Goal: Task Accomplishment & Management: Use online tool/utility

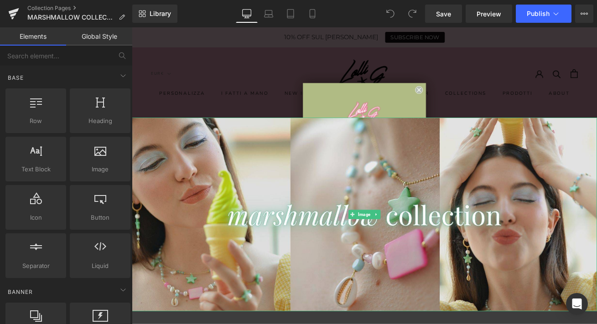
scroll to position [34, 0]
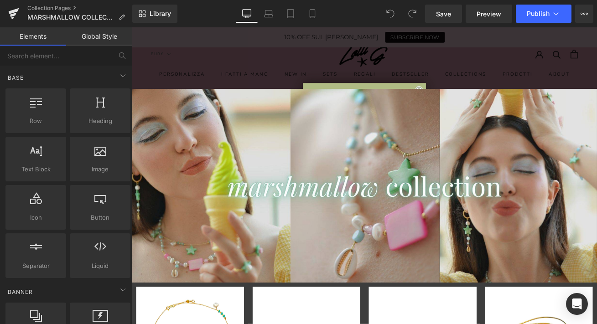
click at [410, 78] on div "Close dialog ISCRIVITI GET 10% OFF Subscribe to get it! ISCRIVITI E RICEVI SUBI…" at bounding box center [408, 203] width 552 height 352
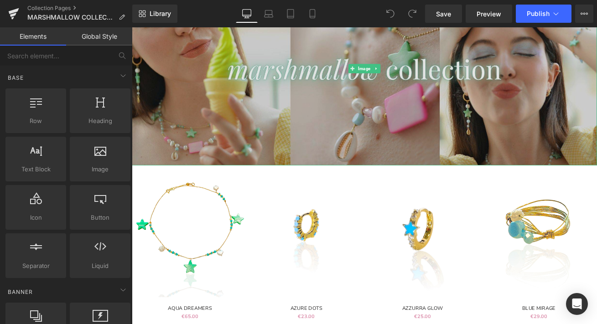
scroll to position [175, 0]
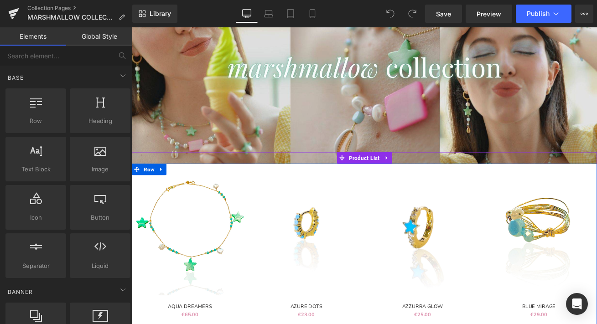
click at [401, 182] on span "Product List" at bounding box center [408, 183] width 42 height 14
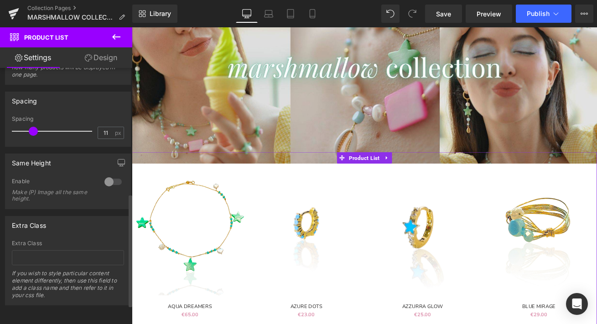
scroll to position [328, 0]
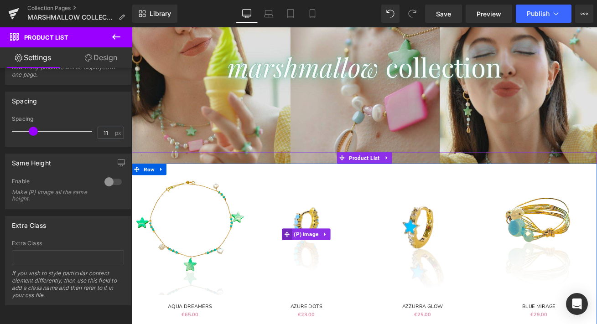
click at [316, 274] on icon at bounding box center [316, 273] width 6 height 6
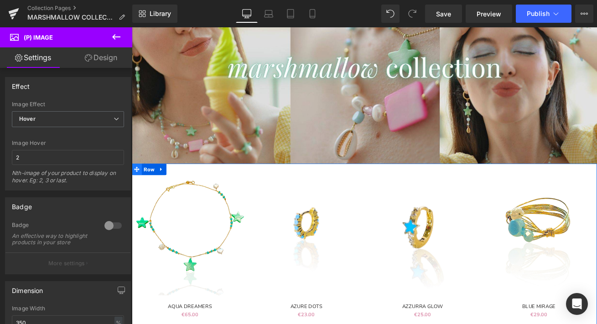
click at [142, 196] on span at bounding box center [138, 196] width 12 height 14
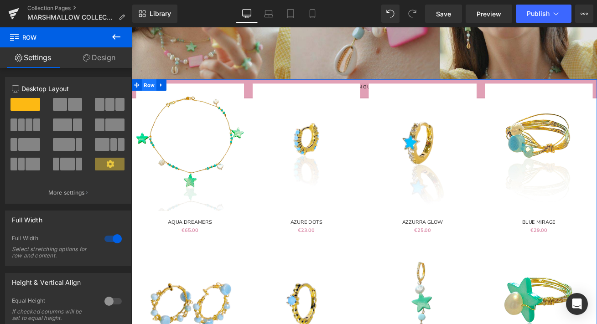
scroll to position [301, 0]
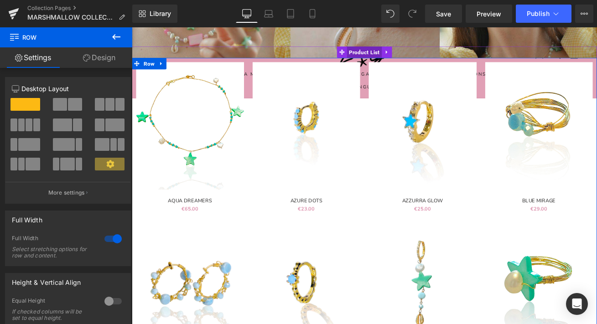
click at [396, 59] on span "Product List" at bounding box center [408, 57] width 42 height 14
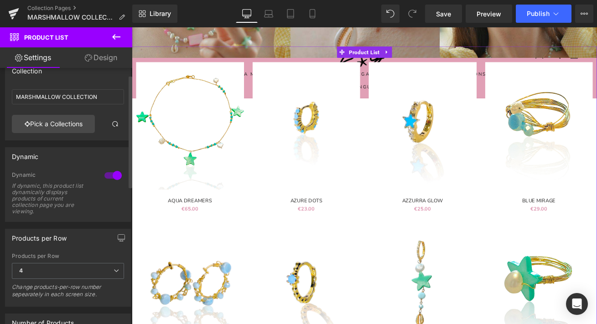
scroll to position [0, 0]
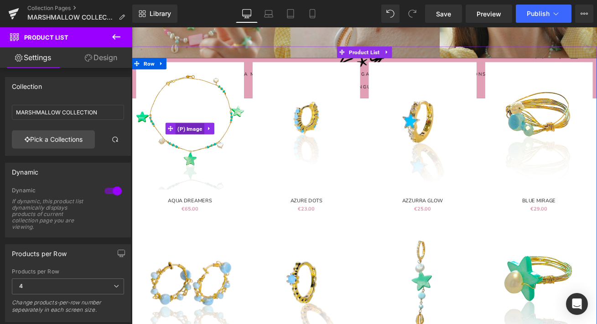
click at [207, 147] on span "(P) Image" at bounding box center [201, 148] width 34 height 14
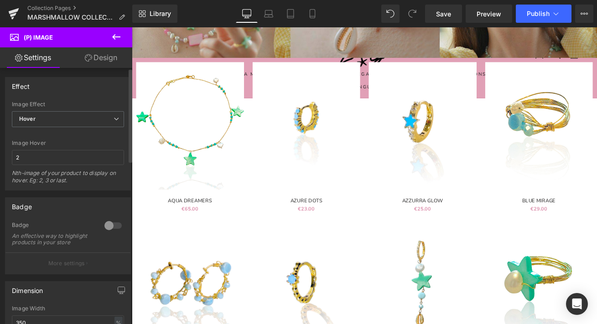
click at [109, 228] on div at bounding box center [113, 226] width 22 height 15
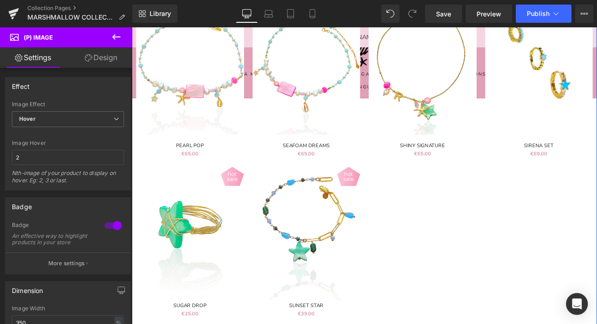
scroll to position [776, 0]
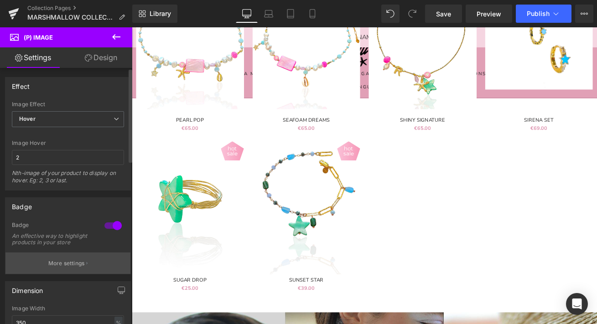
click at [62, 266] on p "More settings" at bounding box center [66, 264] width 36 height 8
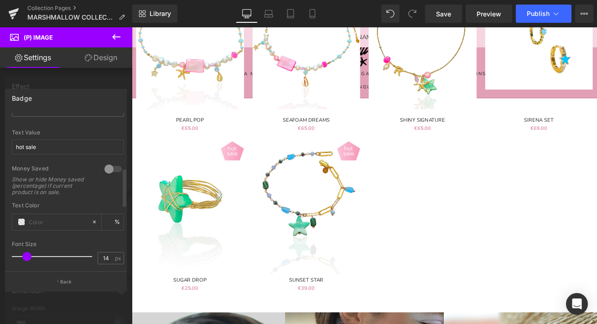
scroll to position [226, 0]
click at [61, 148] on input "hot sale" at bounding box center [68, 144] width 112 height 15
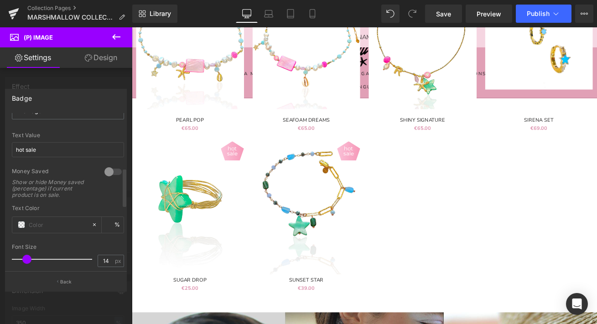
click at [109, 171] on div at bounding box center [113, 172] width 22 height 15
type input "auto"
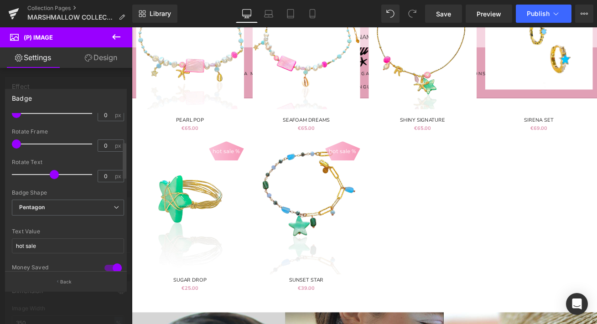
scroll to position [120, 0]
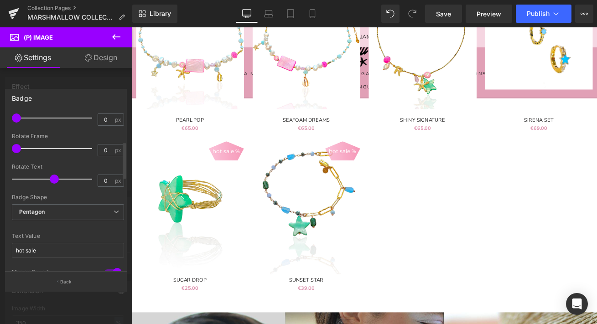
click at [33, 242] on div "Text Value hot sale" at bounding box center [68, 251] width 112 height 36
click at [34, 250] on input "hot sale" at bounding box center [68, 250] width 112 height 15
type input "SCONTO"
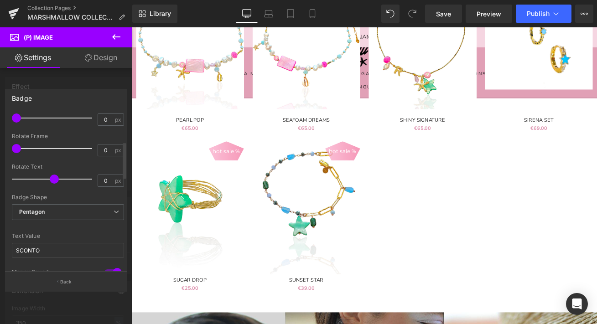
click at [57, 235] on div "Text Value" at bounding box center [68, 236] width 112 height 6
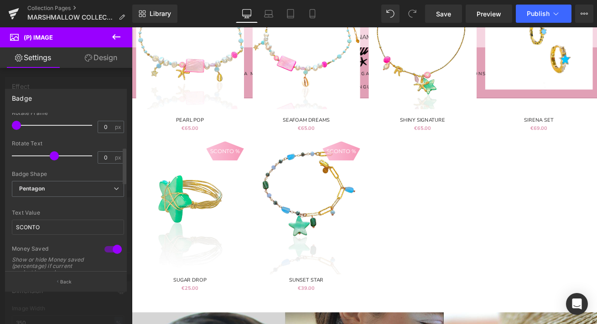
scroll to position [171, 0]
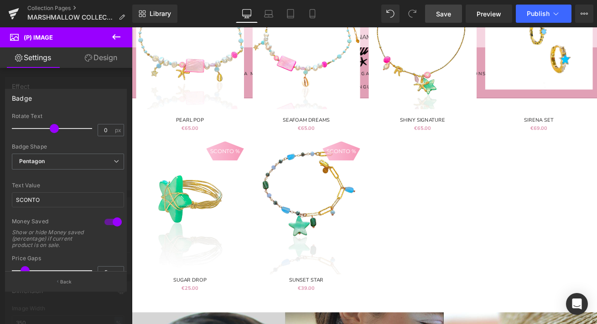
click at [454, 14] on link "Save" at bounding box center [443, 14] width 37 height 18
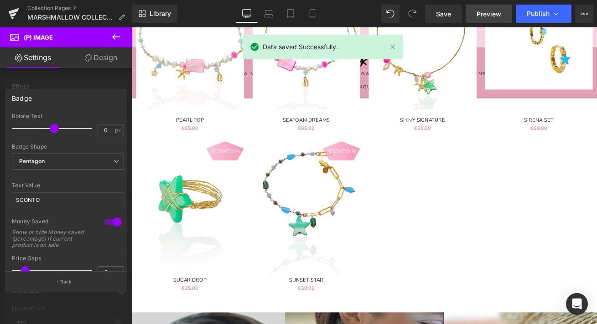
click at [485, 14] on span "Preview" at bounding box center [489, 14] width 25 height 10
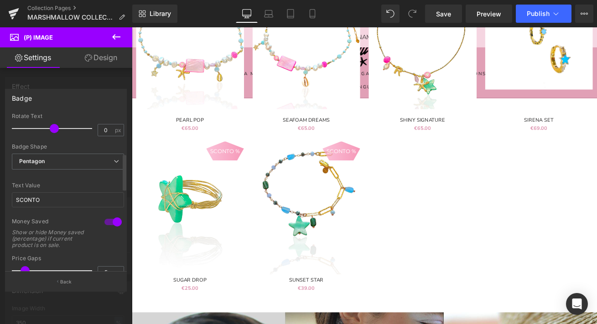
click at [105, 222] on div at bounding box center [113, 222] width 22 height 15
type input "60"
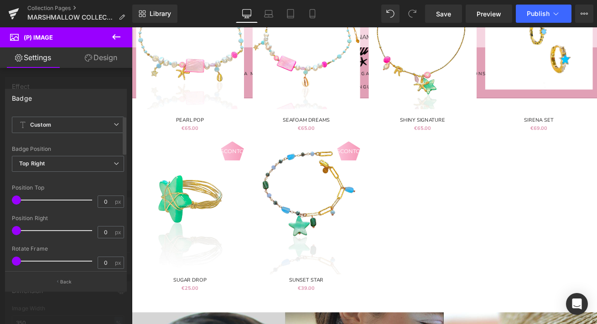
scroll to position [0, 0]
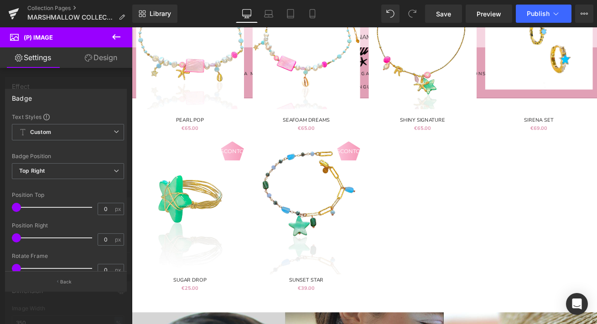
click at [33, 83] on div at bounding box center [66, 178] width 132 height 302
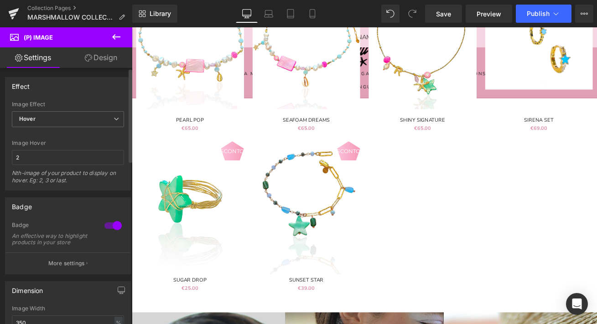
click at [111, 223] on div at bounding box center [113, 226] width 22 height 15
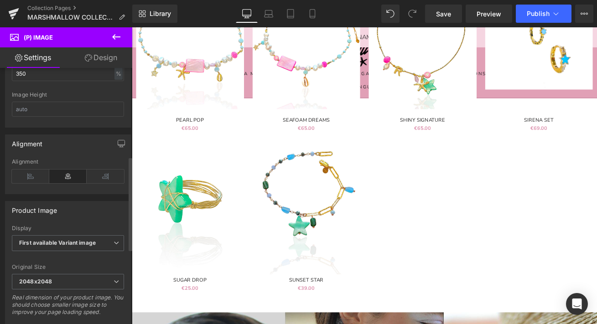
scroll to position [234, 0]
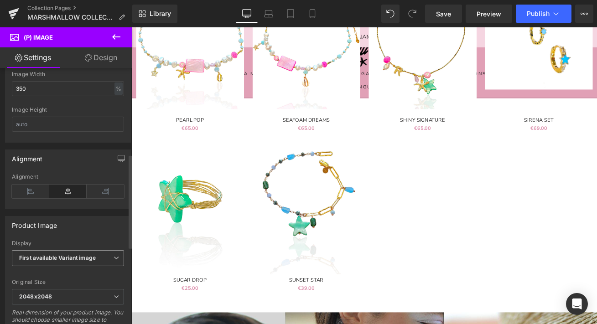
click at [90, 266] on span "First available Variant image" at bounding box center [68, 258] width 112 height 16
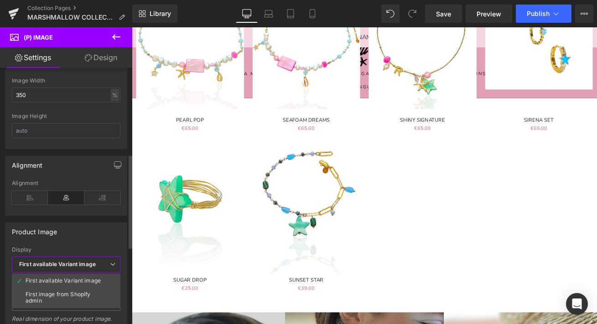
click at [94, 239] on div "Product Image" at bounding box center [65, 231] width 121 height 17
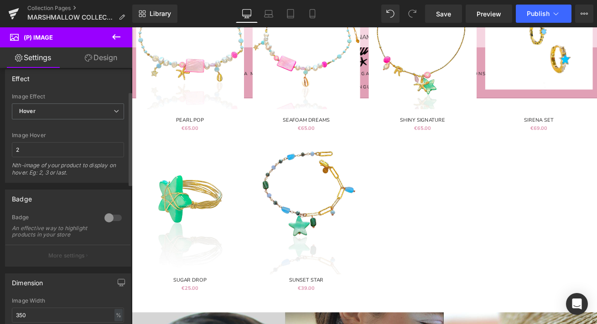
scroll to position [0, 0]
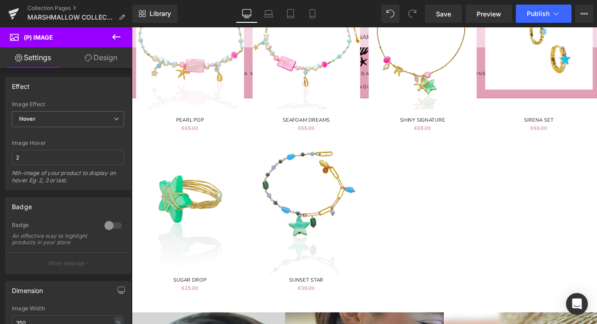
click at [304, 289] on div "Loading Product Data" at bounding box center [299, 288] width 66 height 10
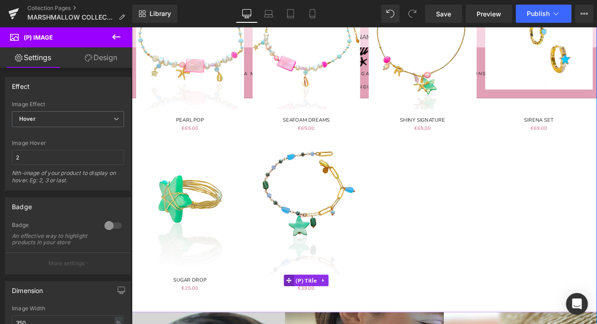
click at [319, 324] on icon at bounding box center [318, 328] width 6 height 6
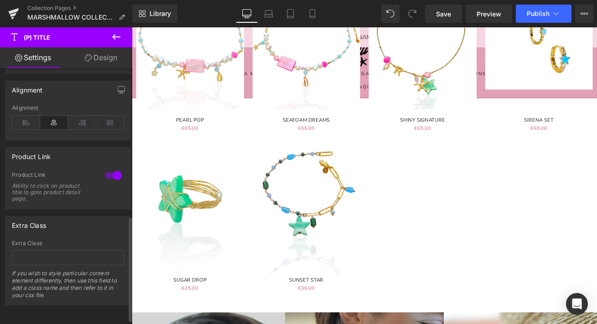
scroll to position [376, 0]
click at [307, 287] on div "Loading Product Data" at bounding box center [299, 288] width 66 height 10
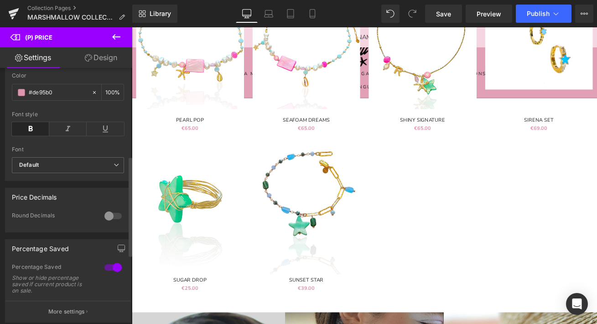
scroll to position [249, 0]
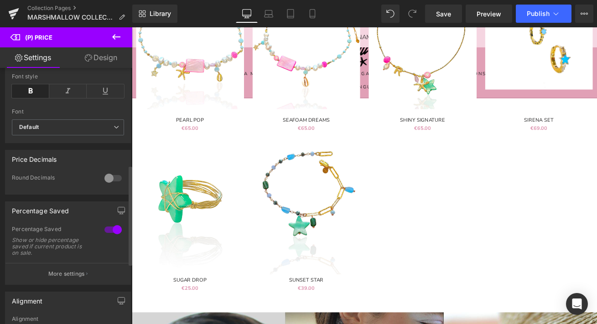
click at [108, 185] on div at bounding box center [113, 178] width 22 height 15
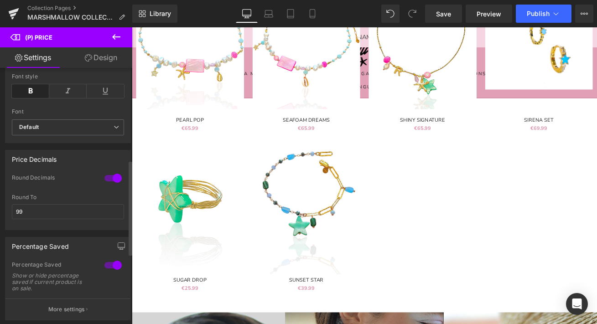
click at [108, 185] on div at bounding box center [113, 178] width 22 height 15
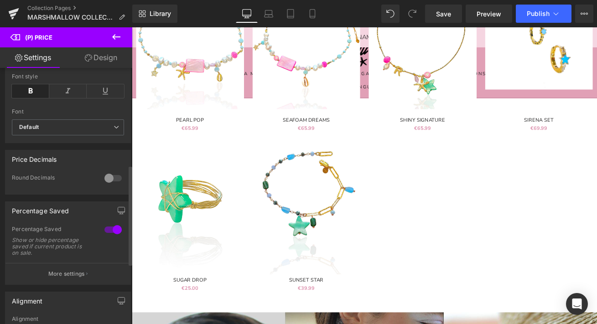
click at [108, 185] on div at bounding box center [113, 178] width 22 height 15
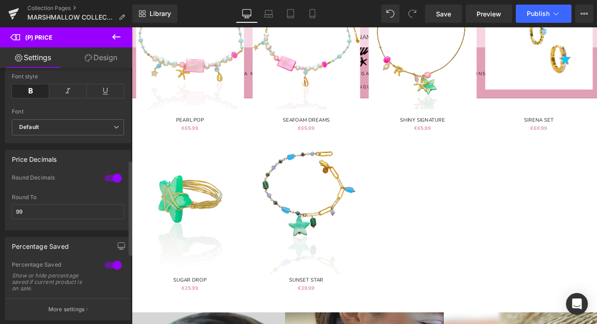
click at [109, 185] on div at bounding box center [113, 178] width 22 height 15
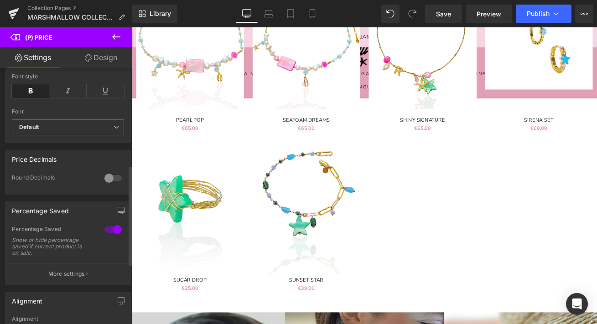
click at [109, 185] on div at bounding box center [113, 178] width 22 height 15
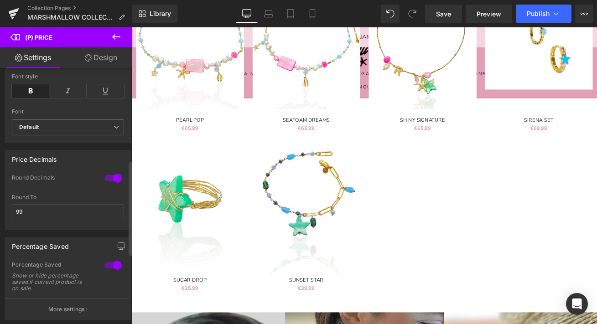
click at [109, 185] on div at bounding box center [113, 178] width 22 height 15
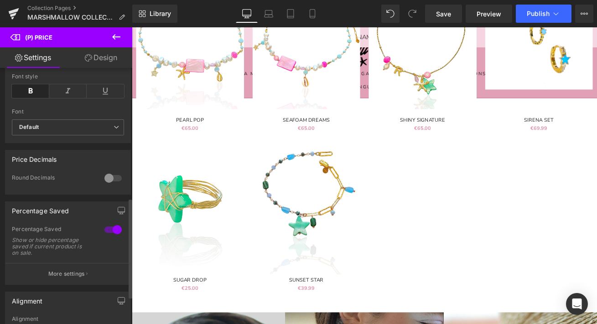
scroll to position [333, 0]
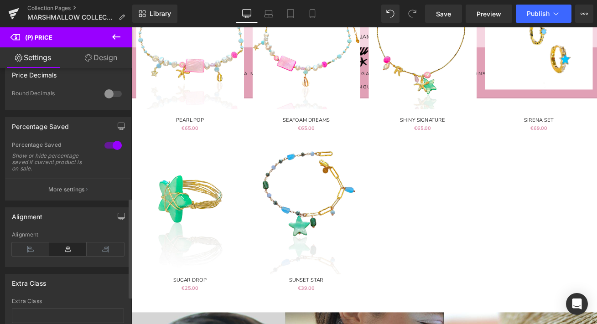
click at [84, 200] on button "More settings" at bounding box center [67, 189] width 125 height 21
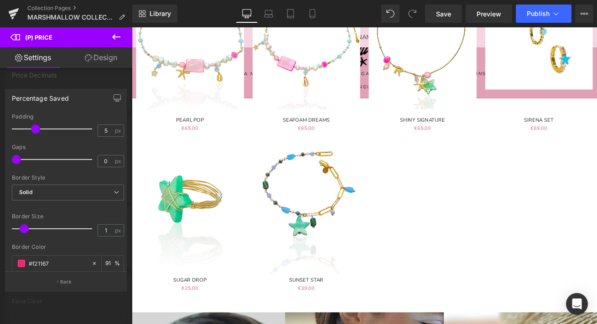
scroll to position [0, 0]
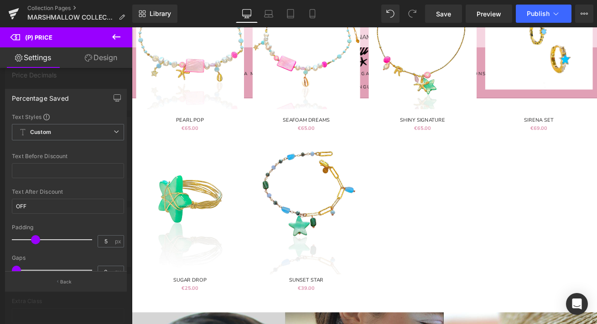
click at [18, 60] on icon at bounding box center [18, 57] width 7 height 7
click at [113, 38] on icon at bounding box center [116, 36] width 11 height 11
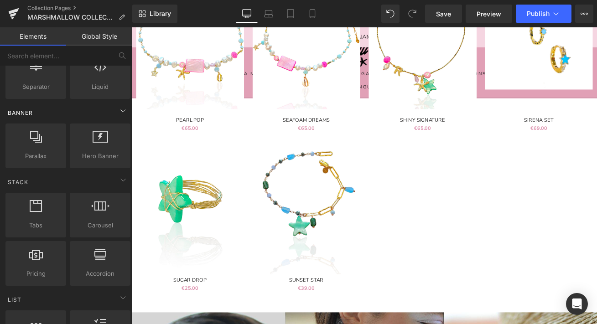
scroll to position [234, 0]
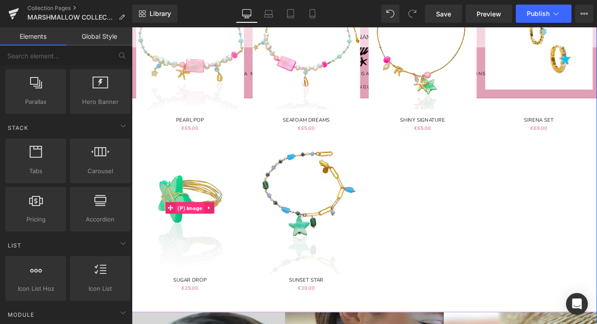
click at [195, 244] on span "(P) Image" at bounding box center [201, 242] width 34 height 14
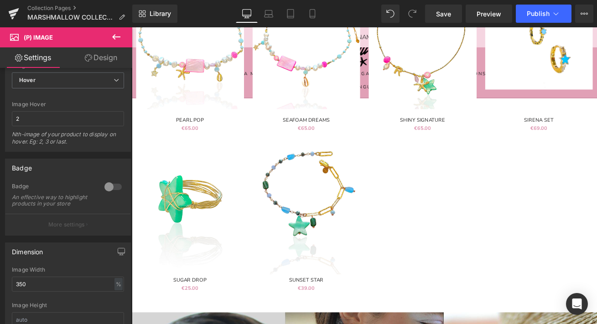
scroll to position [7, 0]
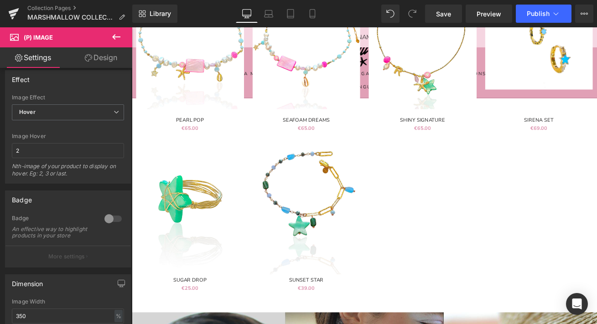
click at [120, 36] on icon at bounding box center [116, 36] width 11 height 11
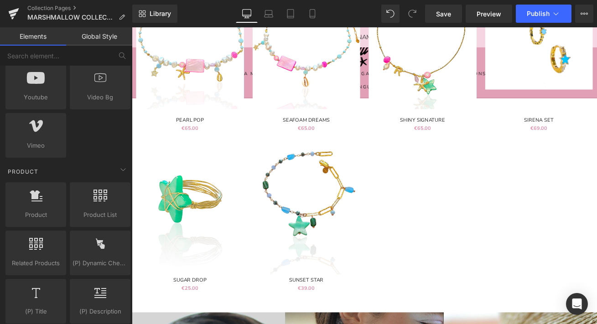
scroll to position [699, 0]
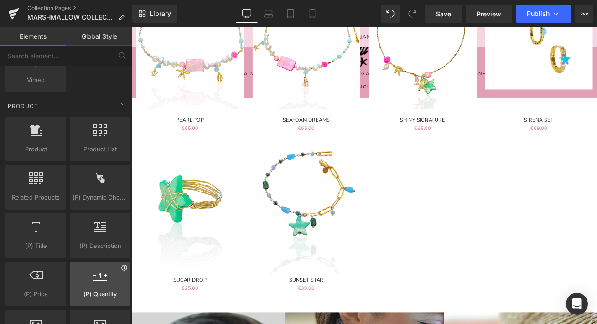
click at [121, 269] on icon at bounding box center [124, 268] width 7 height 7
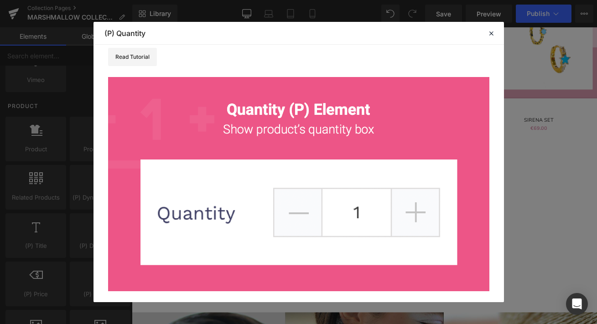
scroll to position [0, 0]
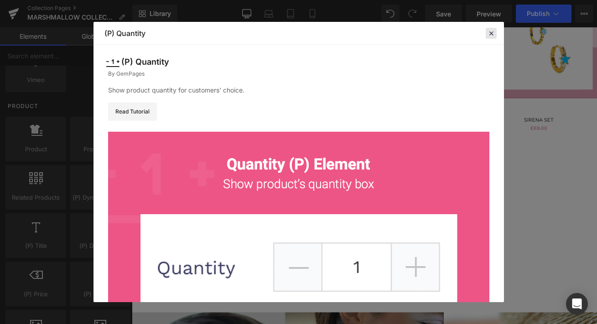
click at [490, 32] on icon at bounding box center [491, 33] width 8 height 8
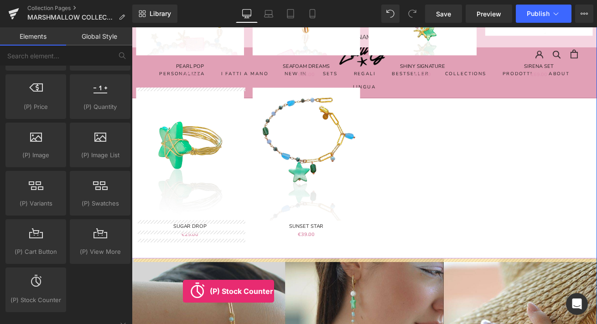
scroll to position [849, 0]
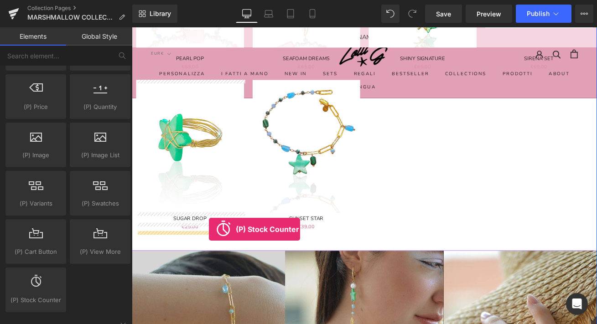
drag, startPoint x: 173, startPoint y: 315, endPoint x: 223, endPoint y: 267, distance: 69.1
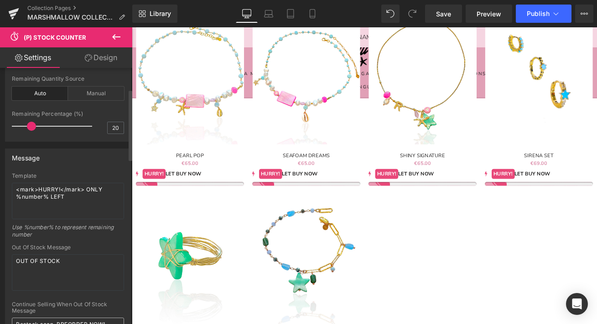
scroll to position [76, 0]
click at [52, 189] on textarea "<mark>HURRY!</mark> ONLY %number% LEFT" at bounding box center [68, 202] width 112 height 36
click at [58, 190] on textarea "<mark>HURRY!</mark> ONLY %number% LEFT" at bounding box center [68, 202] width 112 height 36
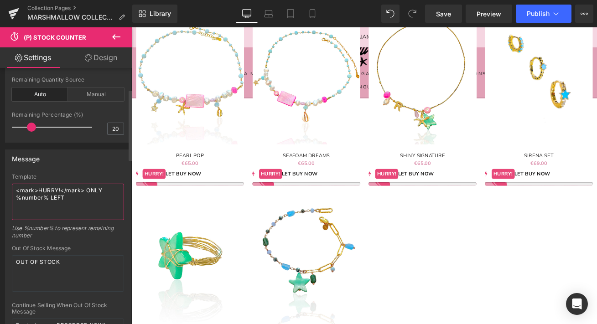
drag, startPoint x: 58, startPoint y: 190, endPoint x: 39, endPoint y: 189, distance: 19.2
click at [39, 189] on textarea "<mark>HURRY!</mark> ONLY %number% LEFT" at bounding box center [68, 202] width 112 height 36
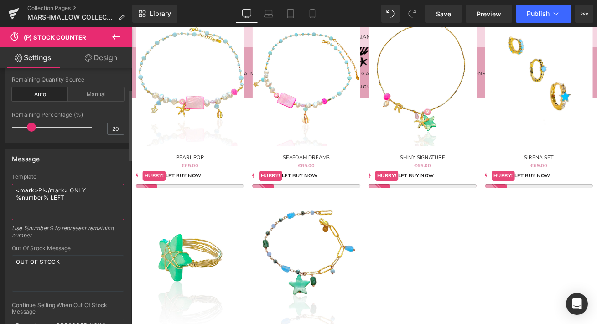
scroll to position [790, 0]
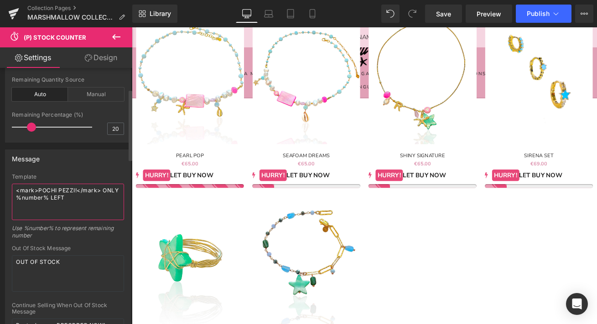
type textarea "<mark>POCHI PEZZI!</mark> ONLY %number% LEFT"
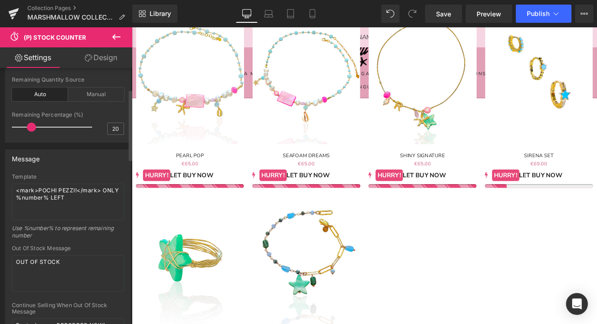
click at [37, 164] on div "Message" at bounding box center [67, 158] width 125 height 17
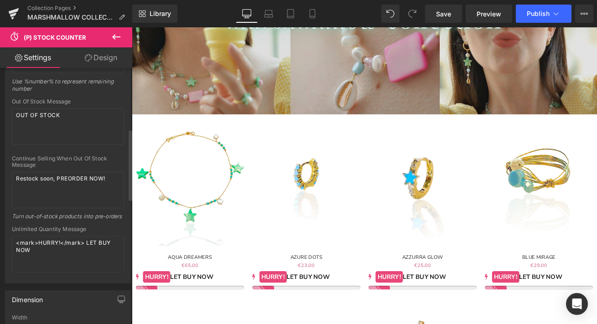
scroll to position [225, 0]
click at [47, 246] on textarea "<mark>HURRY!</mark> LET BUY NOW" at bounding box center [68, 252] width 112 height 36
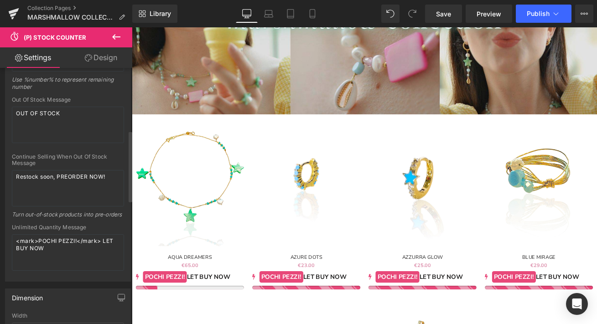
click at [52, 231] on div "Unlimited Quantity Message" at bounding box center [68, 227] width 112 height 6
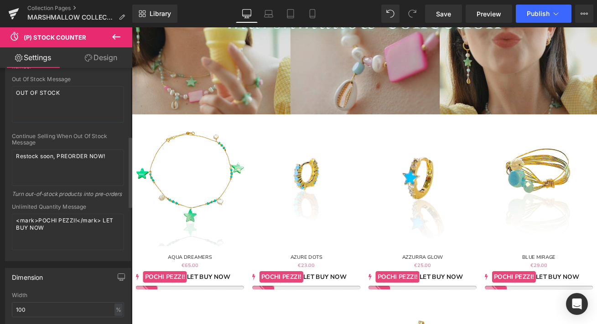
scroll to position [243, 0]
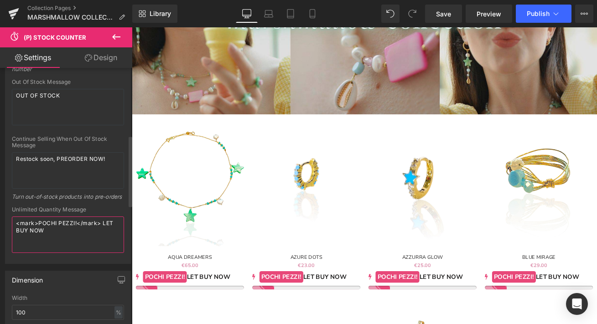
drag, startPoint x: 100, startPoint y: 232, endPoint x: 105, endPoint y: 236, distance: 6.8
click at [105, 236] on textarea "<mark>POCHI PEZZI!</mark> LET BUY NOW" at bounding box center [68, 235] width 112 height 36
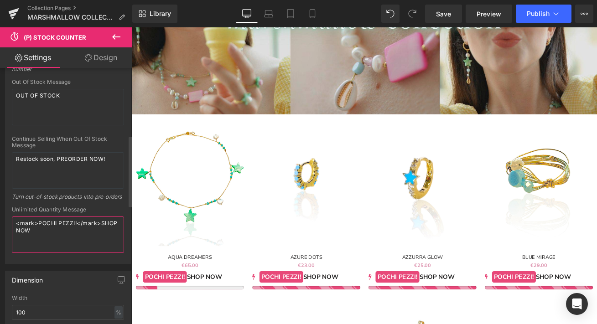
type textarea "<mark>POCHI PEZZI!</mark>SHOP NOW"
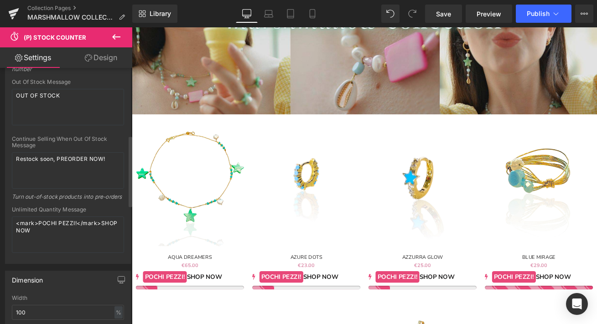
click at [108, 207] on div "Turn out-of-stock products into pre-orders" at bounding box center [68, 199] width 112 height 13
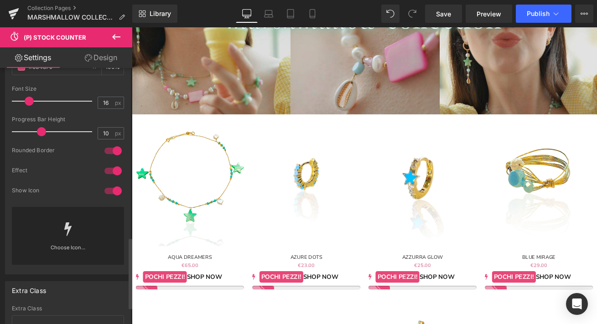
scroll to position [582, 0]
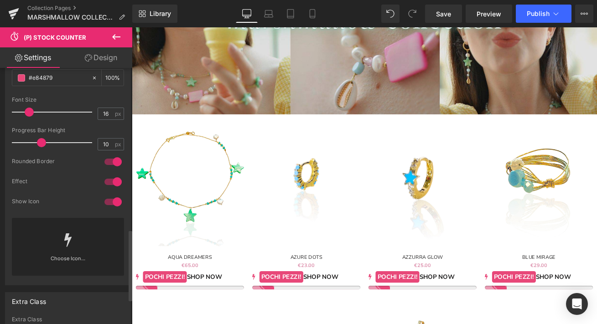
click at [109, 167] on div at bounding box center [113, 162] width 22 height 15
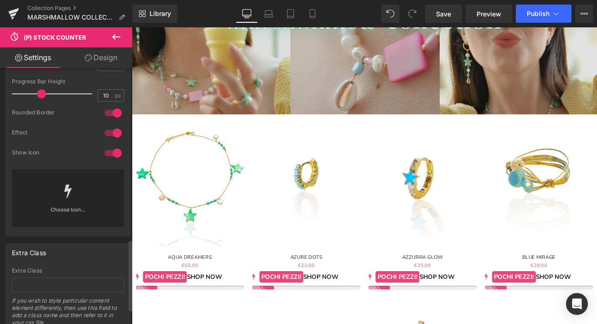
scroll to position [672, 0]
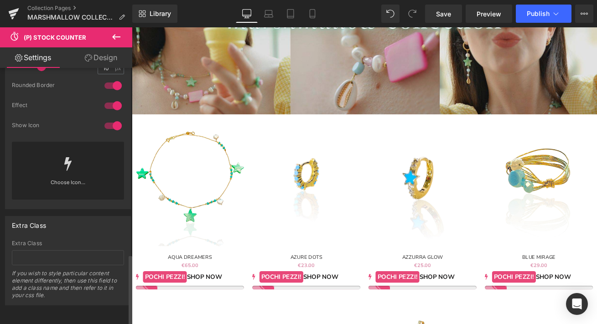
click at [57, 178] on link "Choose Icon..." at bounding box center [68, 188] width 112 height 21
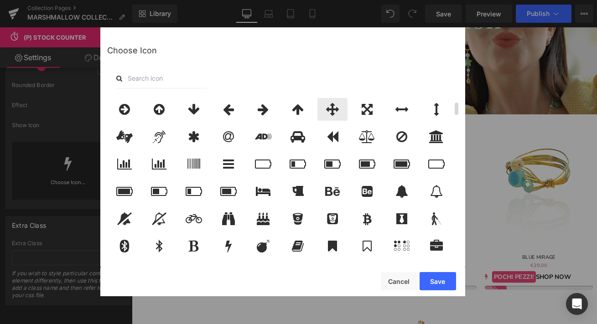
scroll to position [72, 0]
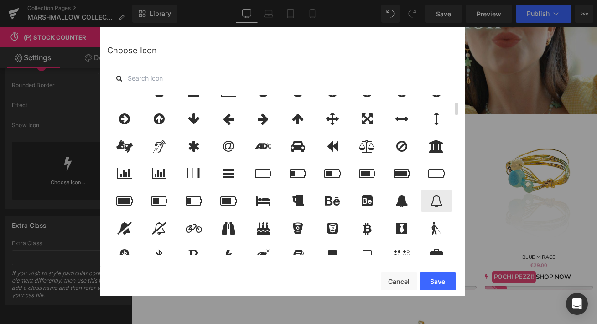
click at [430, 203] on icon at bounding box center [436, 201] width 13 height 13
click at [434, 279] on button "Save" at bounding box center [438, 281] width 36 height 18
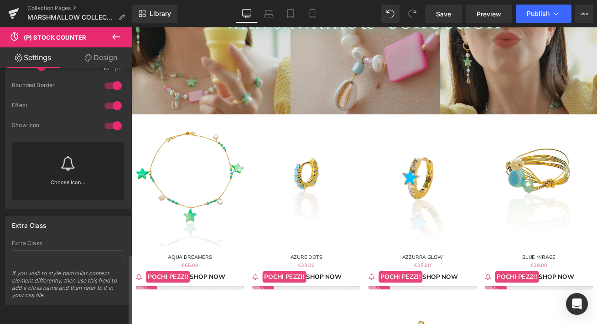
click at [61, 170] on link at bounding box center [68, 160] width 15 height 36
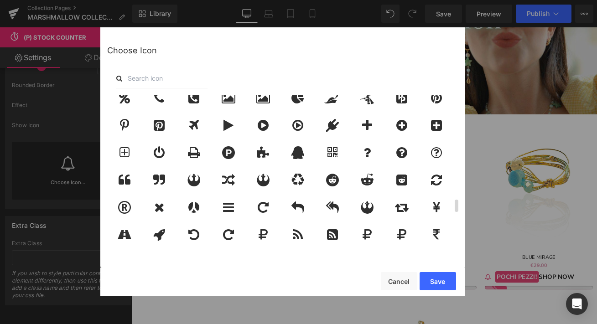
scroll to position [1327, 0]
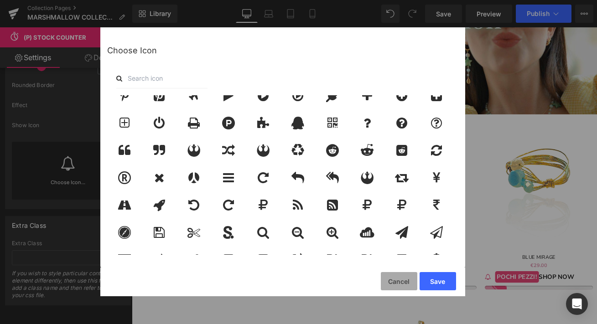
click at [396, 279] on button "Cancel" at bounding box center [399, 281] width 36 height 18
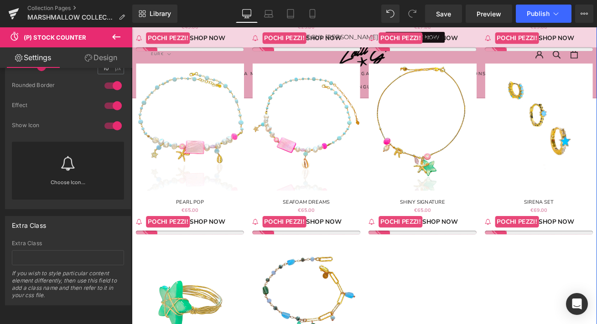
scroll to position [938, 0]
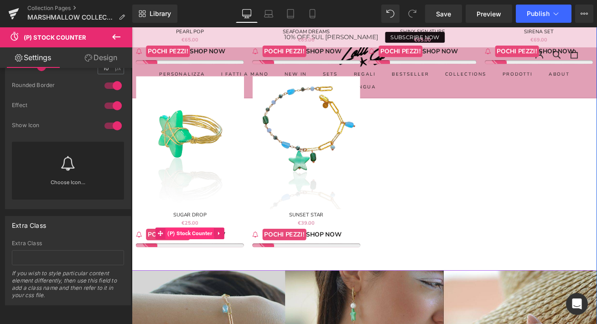
click at [191, 275] on span "(P) Stock Counter" at bounding box center [201, 272] width 58 height 14
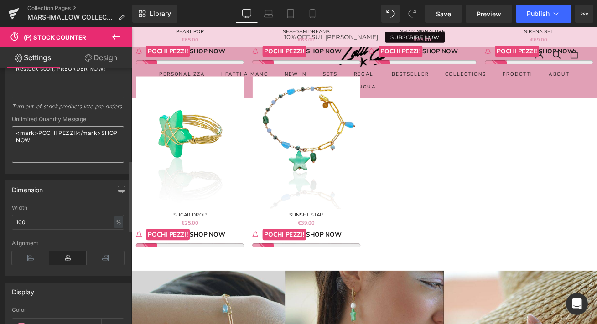
scroll to position [333, 0]
drag, startPoint x: 75, startPoint y: 141, endPoint x: 37, endPoint y: 143, distance: 38.0
click at [37, 143] on textarea "<mark>POCHI PEZZI!</mark>SHOP NOW" at bounding box center [68, 145] width 112 height 36
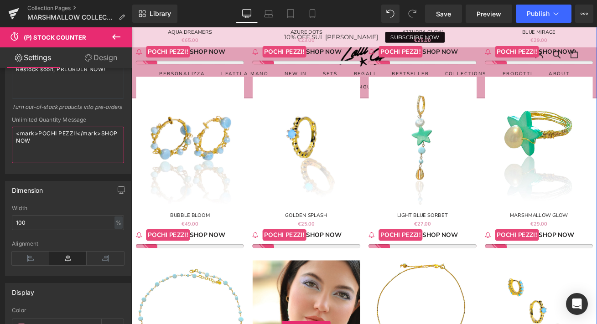
scroll to position [487, 0]
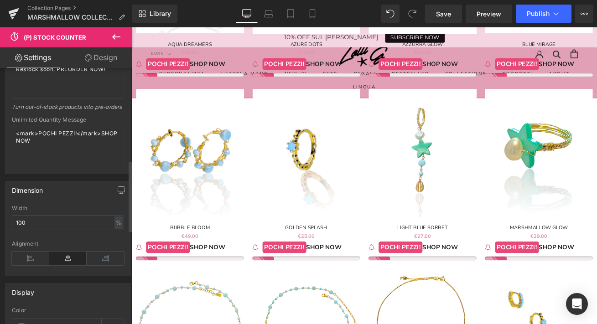
click at [42, 174] on div "Message <mark>POCHI PEZZI!</mark> ONLY %number% LEFT Template <mark>POCHI PEZZI…" at bounding box center [68, 33] width 126 height 281
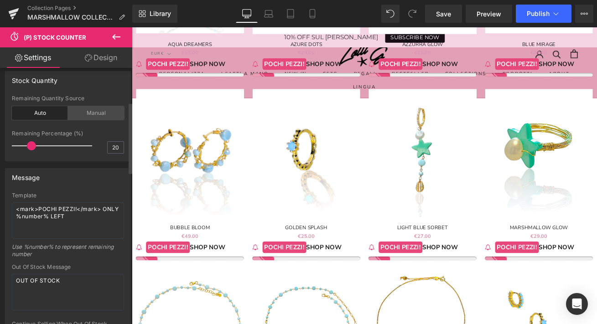
scroll to position [173, 0]
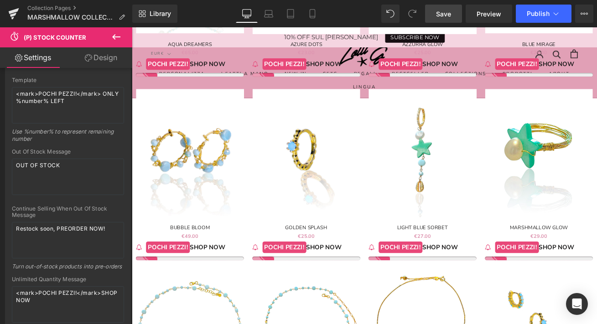
click at [438, 11] on span "Save" at bounding box center [443, 14] width 15 height 10
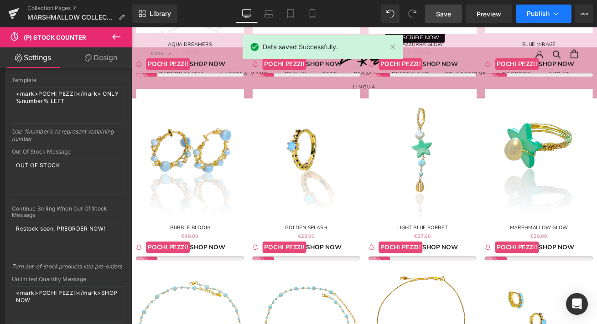
click at [536, 16] on span "Publish" at bounding box center [538, 13] width 23 height 7
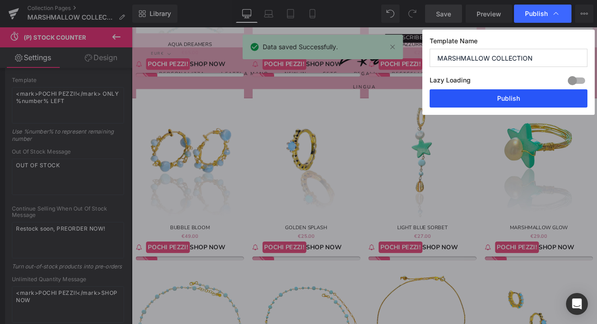
click at [537, 103] on button "Publish" at bounding box center [509, 98] width 158 height 18
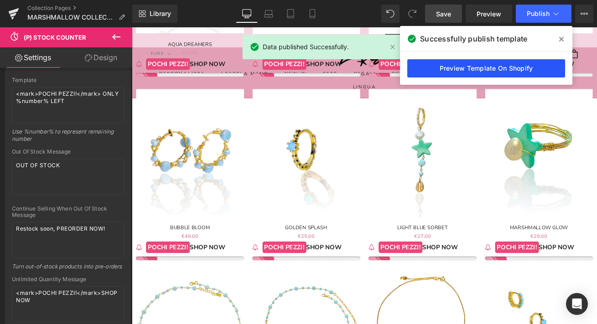
click at [483, 74] on link "Preview Template On Shopify" at bounding box center [486, 68] width 158 height 18
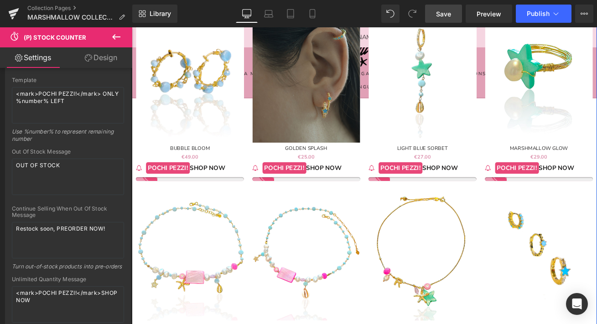
scroll to position [565, 0]
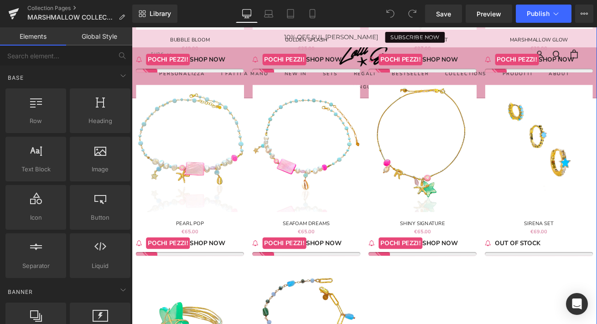
scroll to position [667, 0]
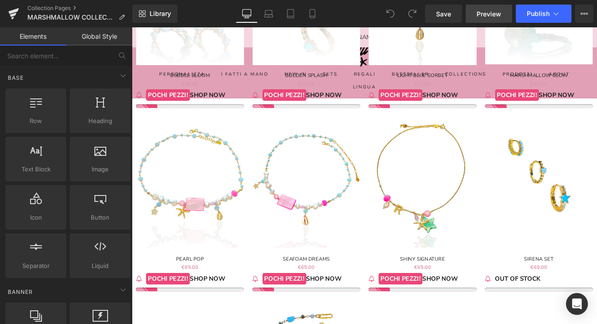
click at [497, 16] on span "Preview" at bounding box center [489, 14] width 25 height 10
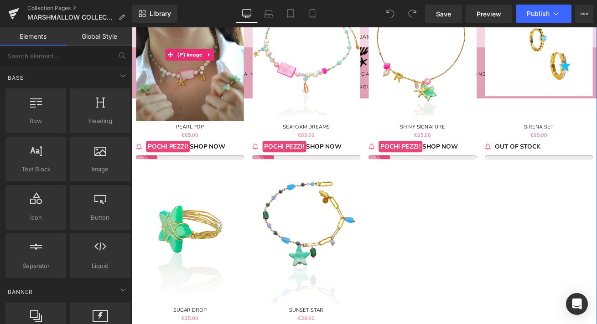
scroll to position [908, 0]
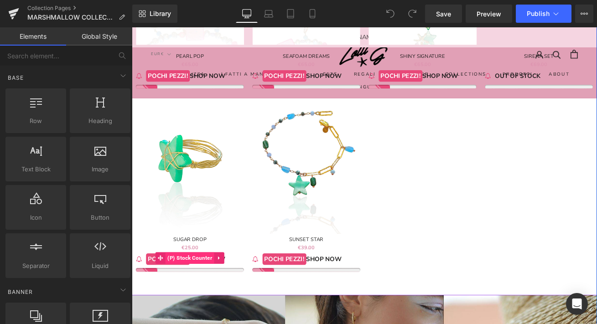
click at [186, 300] on span "(P) Stock Counter" at bounding box center [201, 302] width 58 height 14
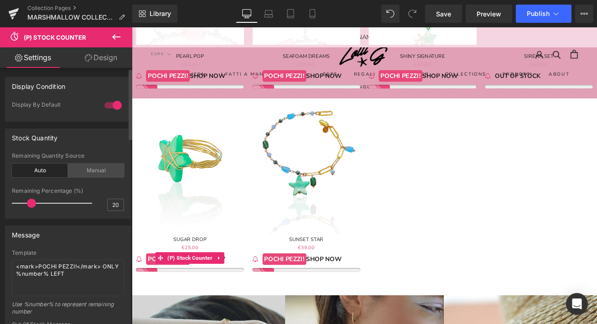
click at [93, 167] on div "Manual" at bounding box center [96, 171] width 56 height 14
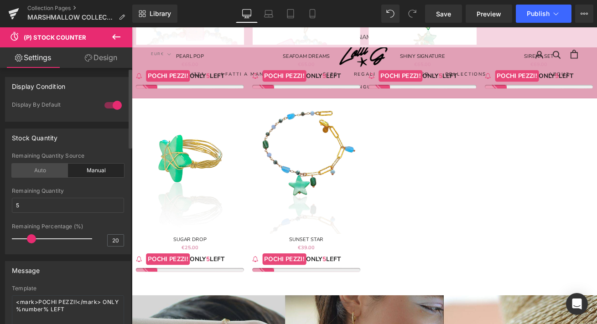
click at [38, 171] on div "Auto" at bounding box center [40, 171] width 56 height 14
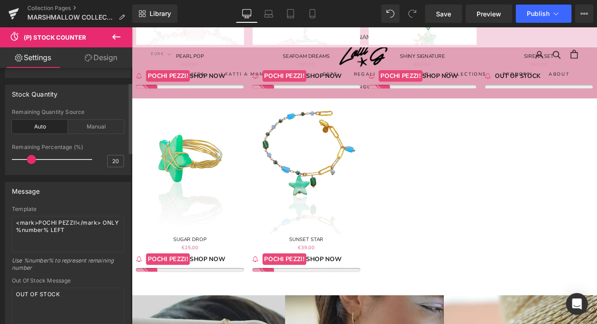
scroll to position [52, 0]
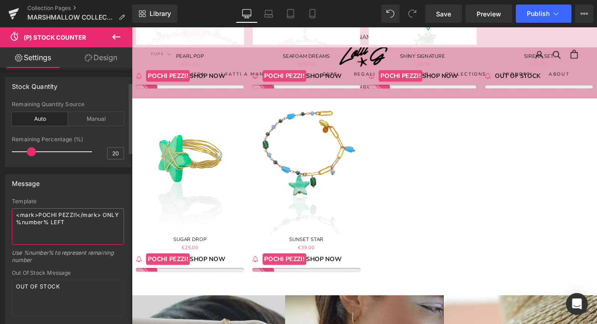
click at [99, 219] on textarea "<mark>POCHI PEZZI!</mark> ONLY %number% LEFT" at bounding box center [68, 226] width 112 height 36
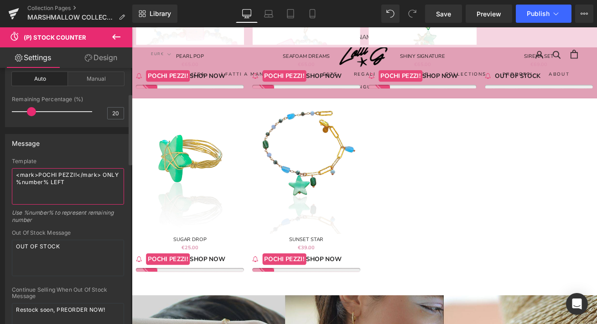
scroll to position [100, 0]
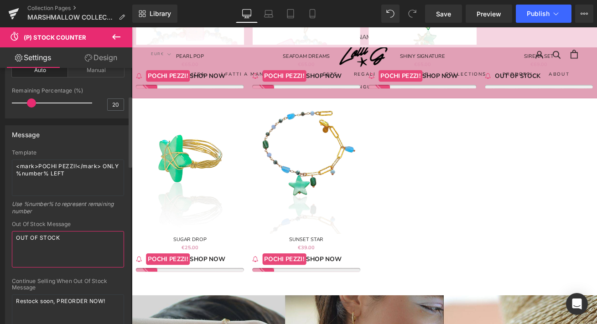
click at [33, 240] on textarea "OUT OF STOCK" at bounding box center [68, 249] width 112 height 36
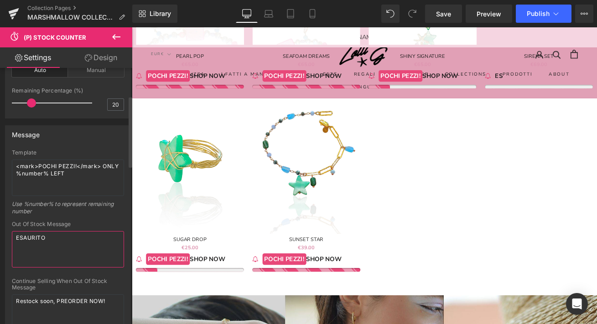
type textarea "ESAURITO"
click at [55, 220] on div "Use %number% to represent remaining number" at bounding box center [68, 211] width 112 height 21
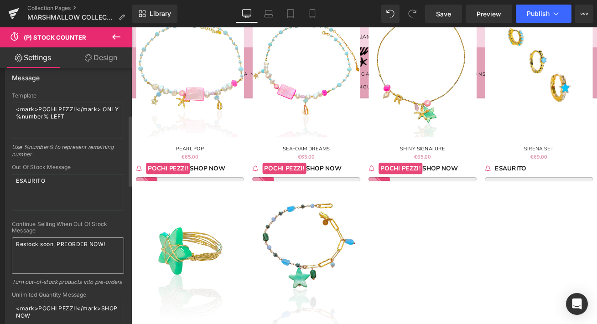
scroll to position [121, 0]
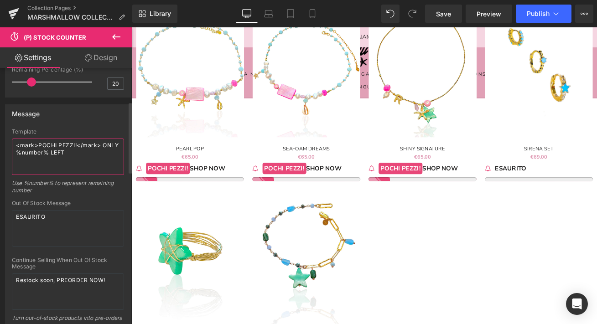
drag, startPoint x: 87, startPoint y: 155, endPoint x: 0, endPoint y: 144, distance: 87.8
click at [0, 144] on div "Message Template <mark>POCHI PEZZI!</mark> ONLY %number% LEFT Use %number% to r…" at bounding box center [68, 242] width 136 height 288
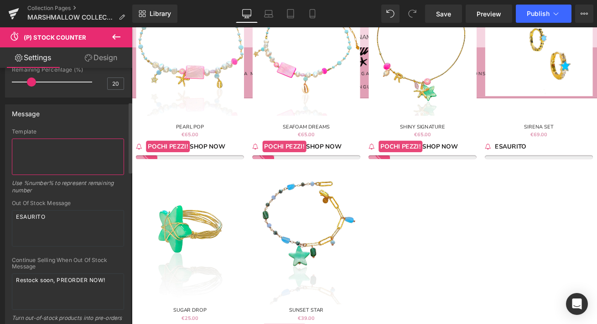
scroll to position [747, 0]
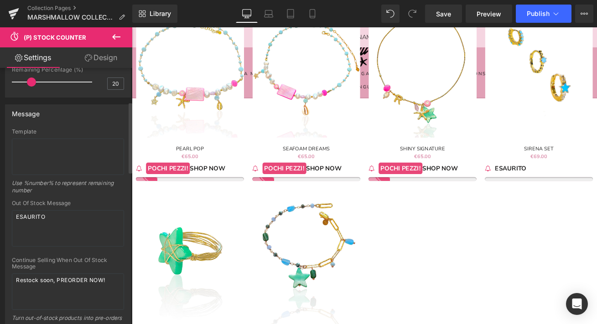
click at [33, 120] on div "Message" at bounding box center [67, 113] width 125 height 17
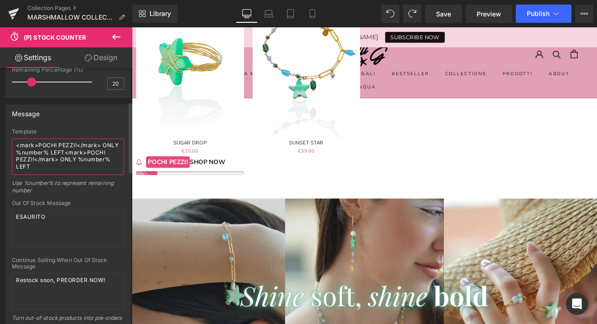
scroll to position [1023, 0]
click at [53, 169] on textarea "<mark>POCHI PEZZI!</mark> ONLY %number% LEFT<mark>POCHI PEZZI!</mark> ONLY %num…" at bounding box center [68, 157] width 112 height 36
type textarea "<mark>POCHI PEZZI!</mark> ONLY %number% LEFT<mark>POCHI PEZZI!</mark> ONLY %num…"
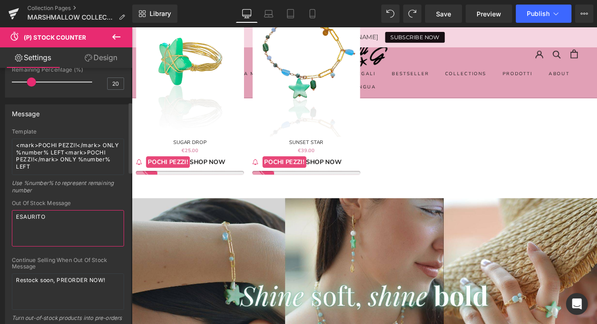
click at [70, 217] on textarea "ESAURITO" at bounding box center [68, 228] width 112 height 36
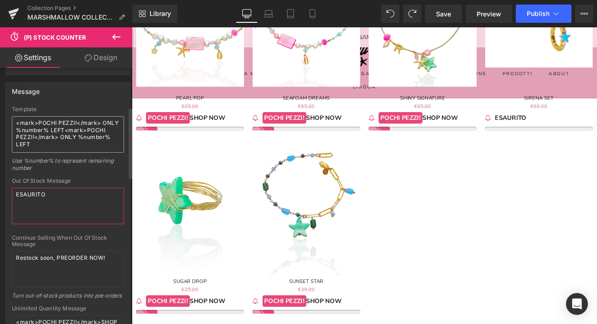
scroll to position [138, 0]
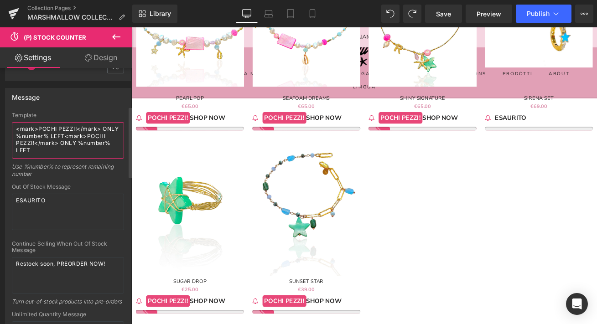
click at [86, 151] on textarea "<mark>POCHI PEZZI!</mark> ONLY %number% LEFT<mark>POCHI PEZZI!</mark> ONLY %num…" at bounding box center [68, 140] width 112 height 36
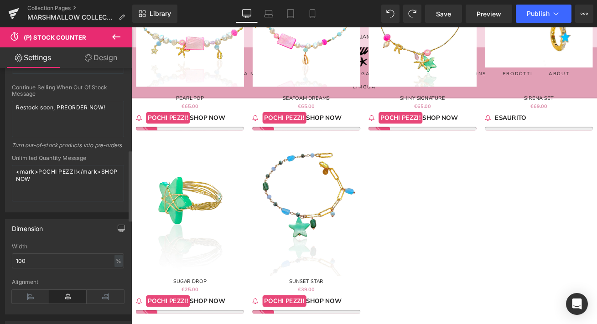
scroll to position [295, 0]
drag, startPoint x: 51, startPoint y: 192, endPoint x: 18, endPoint y: 172, distance: 38.3
click at [18, 172] on textarea "<mark>POCHI PEZZI!</mark>SHOP NOW" at bounding box center [68, 183] width 112 height 36
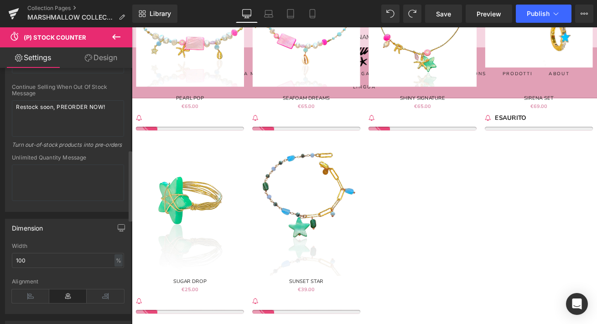
click at [39, 152] on div "Turn out-of-stock products into pre-orders" at bounding box center [68, 147] width 112 height 13
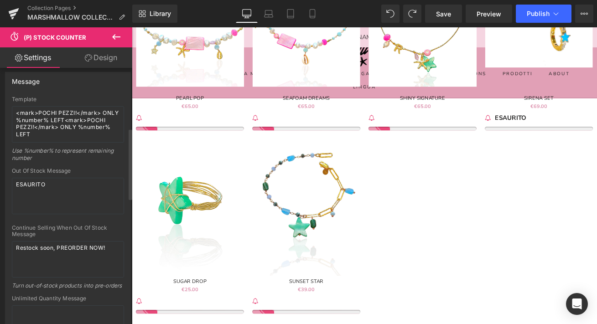
scroll to position [96, 0]
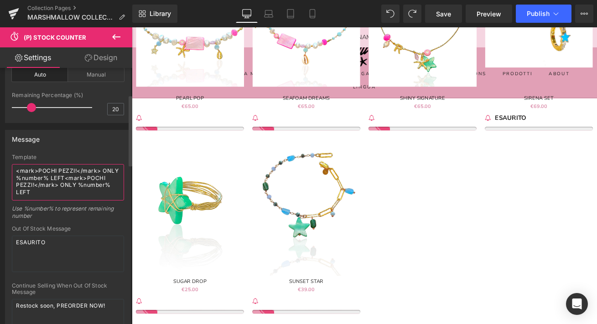
click at [54, 194] on textarea "<mark>POCHI PEZZI!</mark> ONLY %number% LEFT<mark>POCHI PEZZI!</mark> ONLY %num…" at bounding box center [68, 182] width 112 height 36
drag, startPoint x: 90, startPoint y: 184, endPoint x: 103, endPoint y: 197, distance: 17.7
click at [103, 197] on textarea "<mark>POCHI PEZZI!</mark> ONLY %number% LEFT<mark>POCHI PEZZI!</mark> ONLY %num…" at bounding box center [68, 182] width 112 height 36
type textarea "<mark>POCHI PEZZI!</mark> ONLY %number% LEFT<mark>POCHI PEZZI!"
drag, startPoint x: 94, startPoint y: 187, endPoint x: 16, endPoint y: 169, distance: 80.5
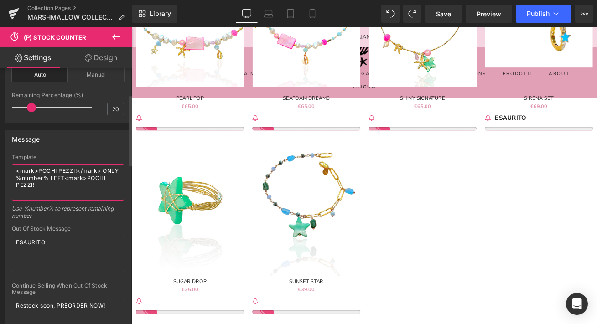
click at [16, 169] on textarea "<mark>POCHI PEZZI!</mark> ONLY %number% LEFT<mark>POCHI PEZZI!" at bounding box center [68, 182] width 112 height 36
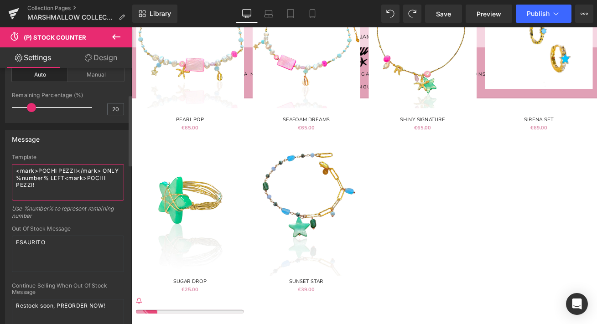
scroll to position [859, 0]
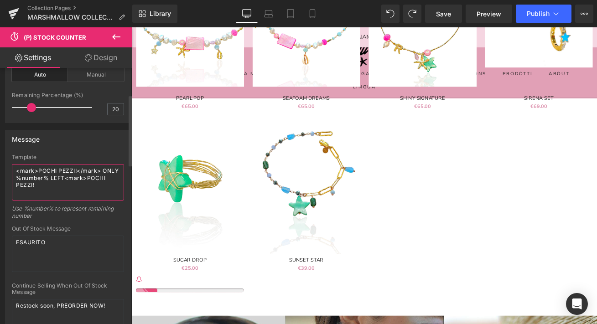
click at [43, 178] on textarea "<mark>POCHI PEZZI!</mark> ONLY %number% LEFT<mark>POCHI PEZZI!" at bounding box center [68, 182] width 112 height 36
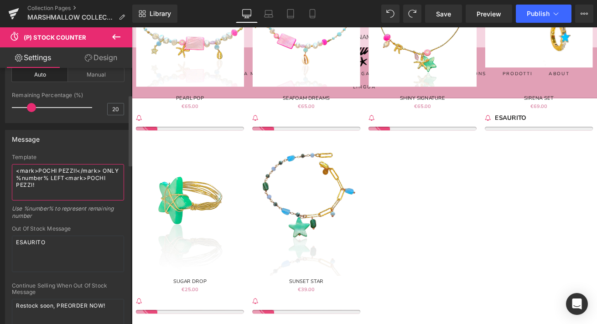
drag, startPoint x: 13, startPoint y: 187, endPoint x: 93, endPoint y: 183, distance: 79.9
click at [93, 183] on textarea "<mark>POCHI PEZZI!</mark> ONLY %number% LEFT<mark>POCHI PEZZI!" at bounding box center [68, 182] width 112 height 36
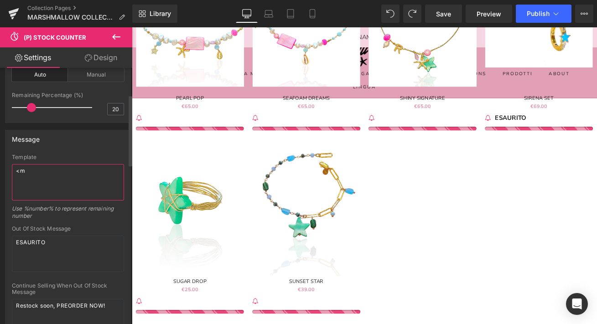
type textarea "<"
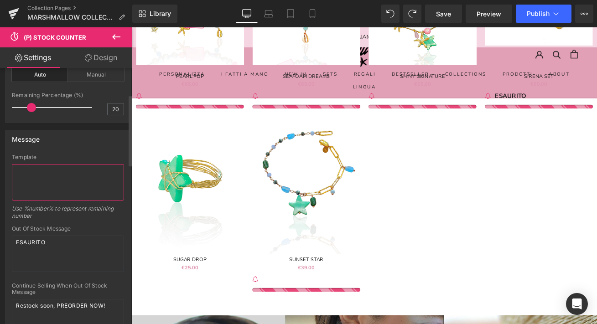
scroll to position [807, 0]
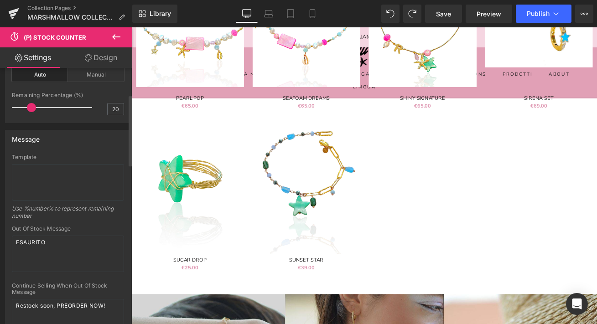
click at [95, 157] on div "Template" at bounding box center [68, 157] width 112 height 6
click at [83, 265] on textarea "ESAURITO" at bounding box center [68, 254] width 112 height 36
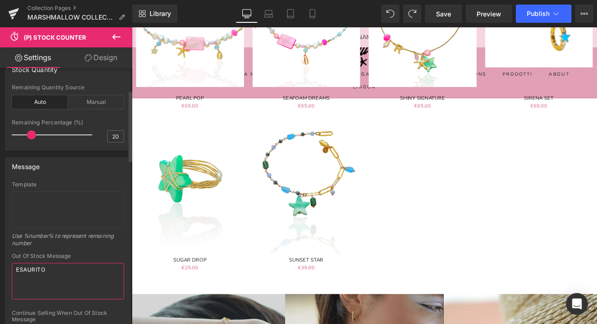
scroll to position [62, 0]
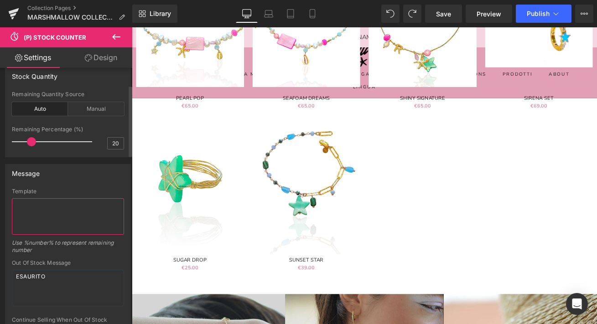
click at [74, 221] on textarea at bounding box center [68, 216] width 112 height 36
click at [91, 110] on div "Manual" at bounding box center [96, 109] width 56 height 14
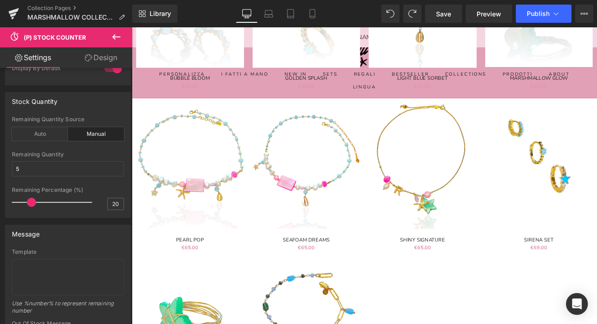
scroll to position [562, 0]
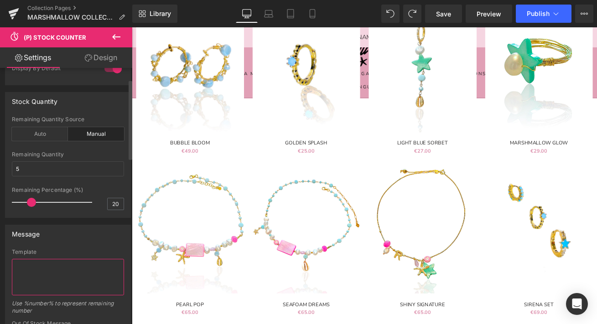
click at [51, 263] on textarea at bounding box center [68, 277] width 112 height 36
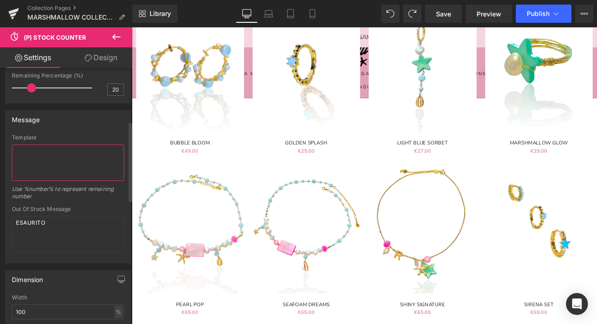
scroll to position [184, 0]
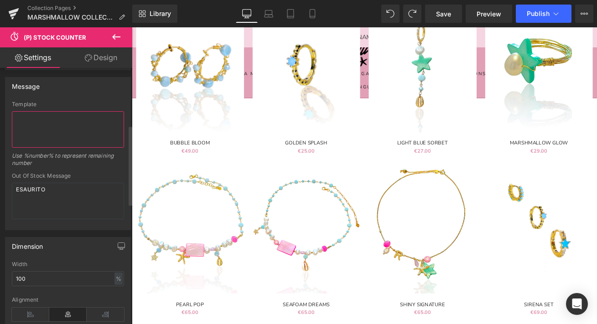
type textarea "%"
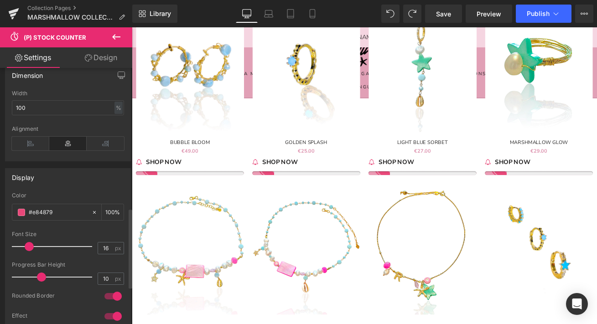
scroll to position [462, 0]
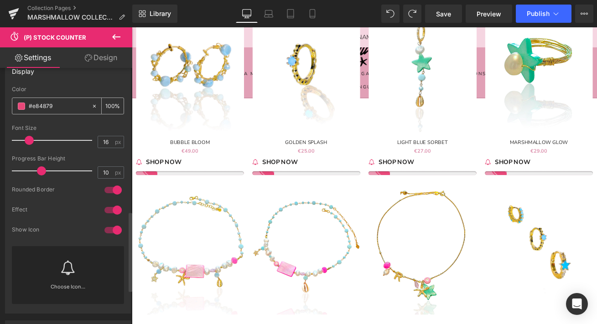
type textarea "SHOP NOW"
click at [21, 107] on span at bounding box center [21, 106] width 7 height 7
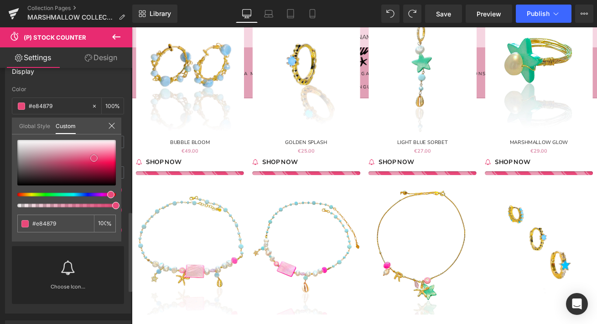
type input "#9b7d86"
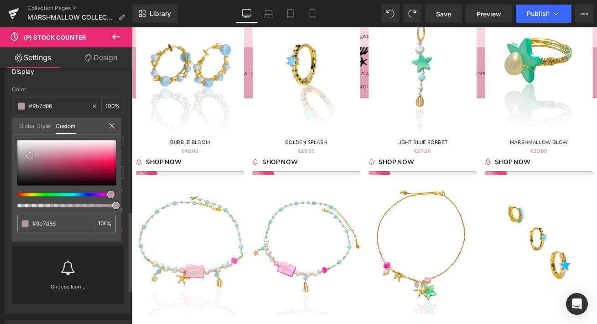
type input "#a78f96"
type input "#c6b7bb"
type input "#e3d8db"
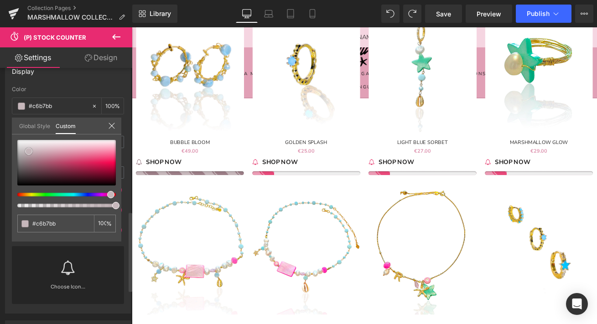
type input "#e3d8db"
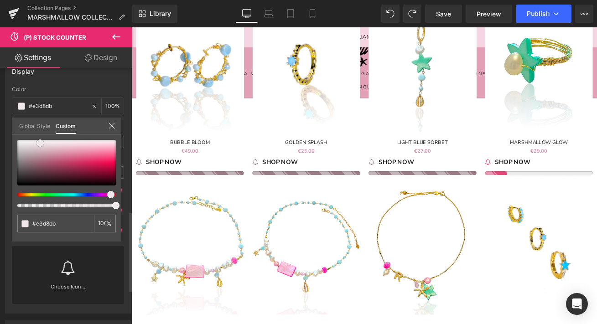
type input "#efe5e8"
type input "#efe6e9"
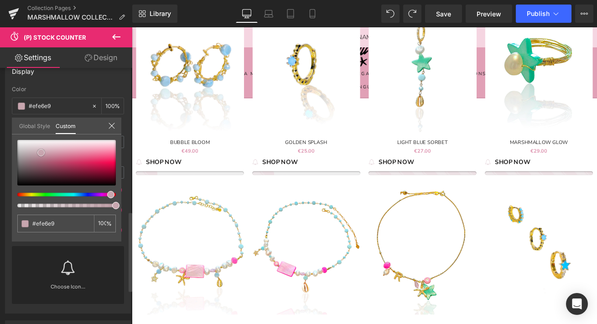
drag, startPoint x: 31, startPoint y: 161, endPoint x: 41, endPoint y: 153, distance: 13.0
click at [41, 153] on div at bounding box center [66, 163] width 99 height 46
click at [58, 150] on div at bounding box center [66, 163] width 99 height 46
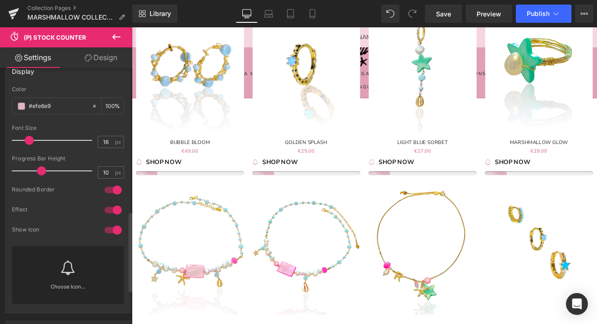
click at [54, 266] on div "Choose Icon..." at bounding box center [68, 275] width 112 height 58
click at [54, 0] on div "(P) Stock Counter You are previewing how the will restyle your page. You can no…" at bounding box center [298, 0] width 597 height 0
click at [107, 226] on div at bounding box center [113, 230] width 22 height 15
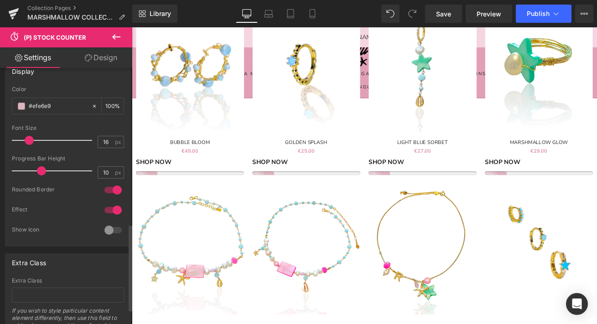
click at [105, 209] on div at bounding box center [113, 210] width 22 height 15
click at [106, 189] on div at bounding box center [113, 190] width 22 height 15
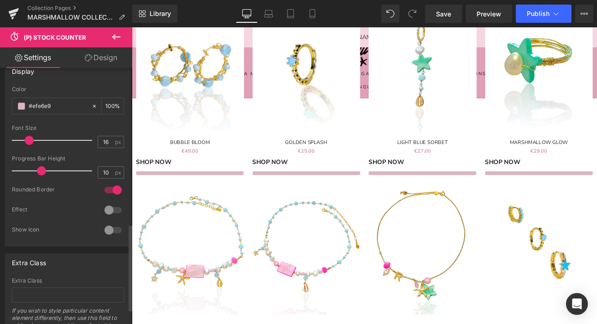
click at [106, 189] on div at bounding box center [113, 190] width 22 height 15
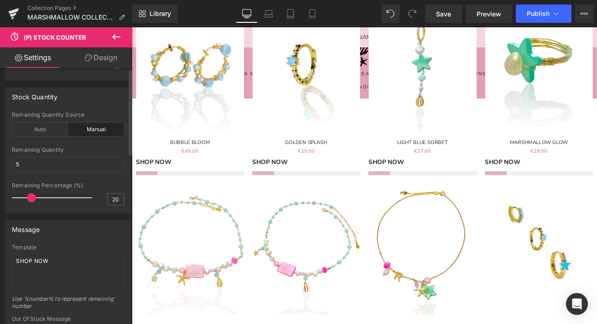
scroll to position [0, 0]
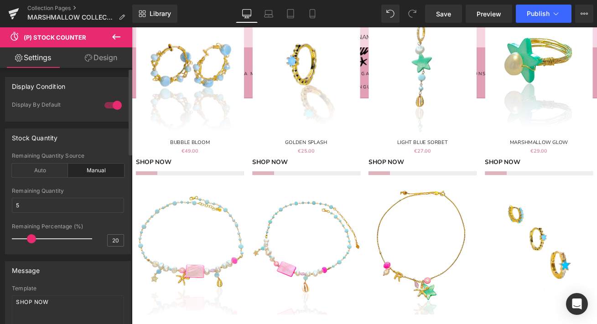
click at [114, 103] on div at bounding box center [113, 105] width 22 height 15
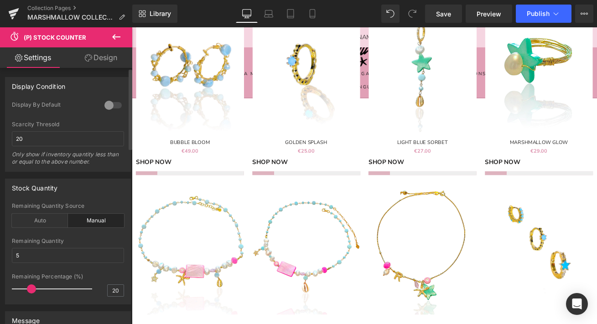
click at [114, 103] on div at bounding box center [113, 105] width 22 height 15
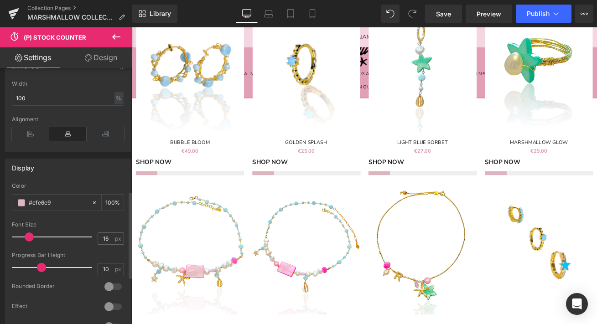
scroll to position [388, 0]
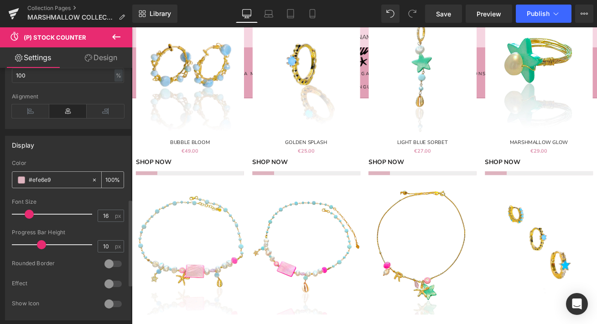
click at [92, 179] on icon at bounding box center [94, 180] width 6 height 6
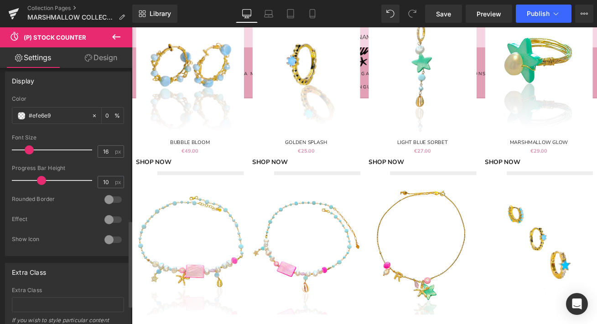
scroll to position [451, 0]
drag, startPoint x: 41, startPoint y: 182, endPoint x: -12, endPoint y: 182, distance: 52.9
click at [0, 182] on html "(P) Stock Counter You are previewing how the will restyle your page. You can no…" at bounding box center [298, 162] width 597 height 324
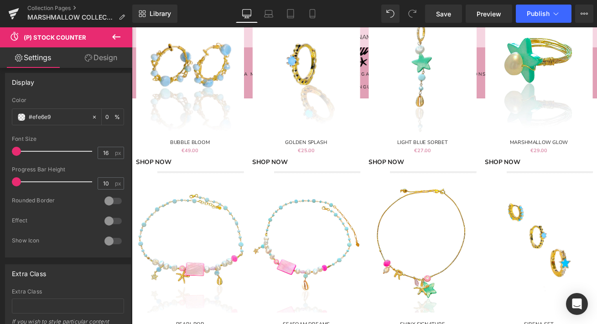
drag, startPoint x: 26, startPoint y: 150, endPoint x: -26, endPoint y: 150, distance: 51.1
click at [0, 150] on html "(P) Stock Counter You are previewing how the will restyle your page. You can no…" at bounding box center [298, 162] width 597 height 324
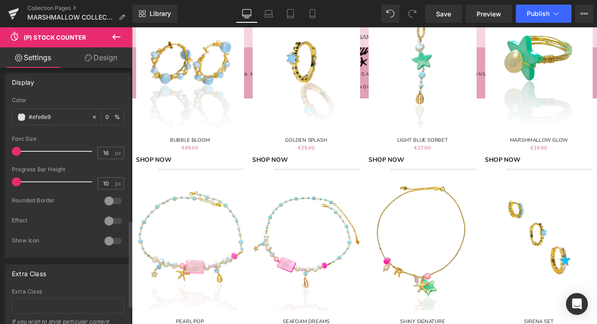
scroll to position [582, 0]
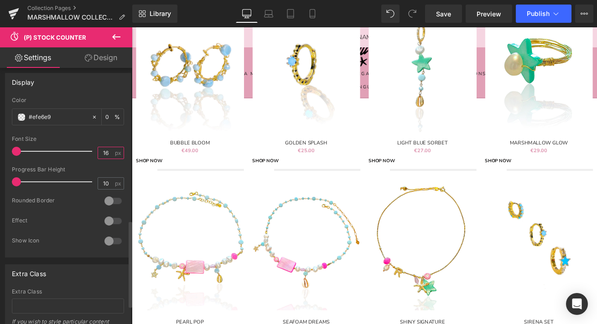
click at [100, 153] on input "16" at bounding box center [106, 152] width 16 height 11
click at [101, 153] on input "16" at bounding box center [106, 152] width 16 height 11
click at [103, 183] on input "10" at bounding box center [106, 183] width 16 height 11
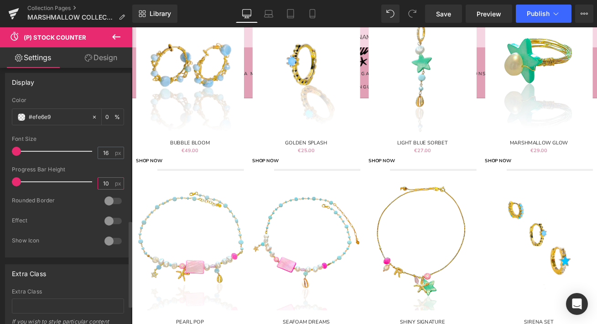
drag, startPoint x: 101, startPoint y: 183, endPoint x: 106, endPoint y: 183, distance: 5.0
click at [106, 183] on input "10" at bounding box center [106, 183] width 16 height 11
type input "0"
click at [99, 167] on div "Progress Bar Height" at bounding box center [68, 170] width 112 height 6
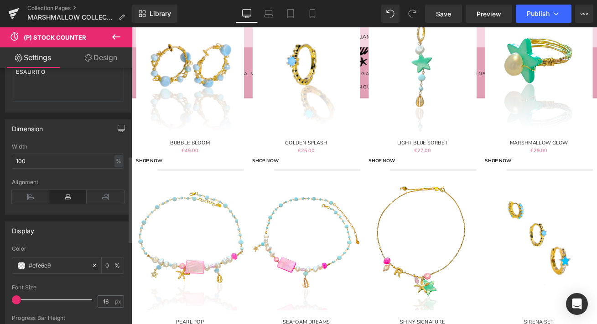
scroll to position [260, 0]
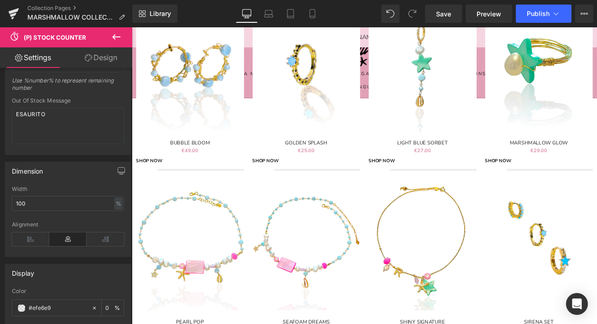
click at [117, 30] on button at bounding box center [116, 37] width 32 height 20
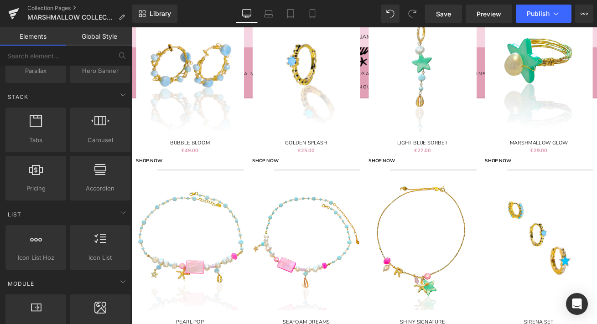
scroll to position [339, 0]
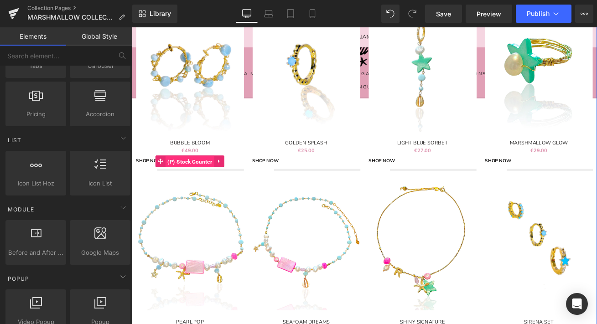
click at [210, 187] on span "(P) Stock Counter" at bounding box center [201, 187] width 58 height 14
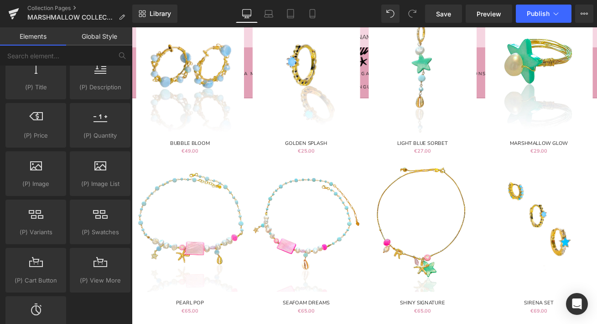
scroll to position [856, 0]
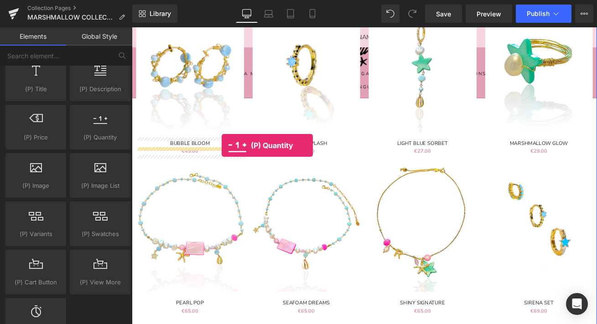
drag, startPoint x: 224, startPoint y: 154, endPoint x: 239, endPoint y: 168, distance: 20.7
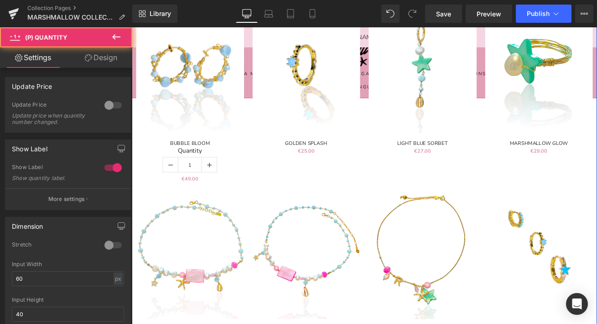
scroll to position [592, 0]
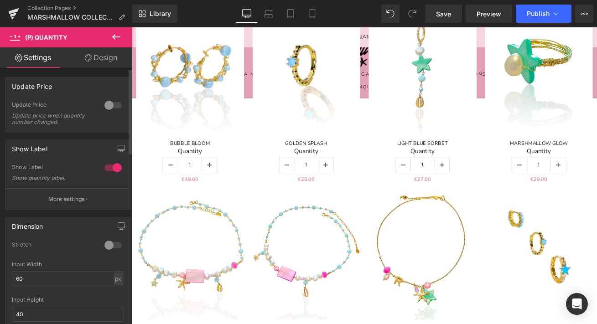
click at [109, 165] on div at bounding box center [113, 168] width 22 height 15
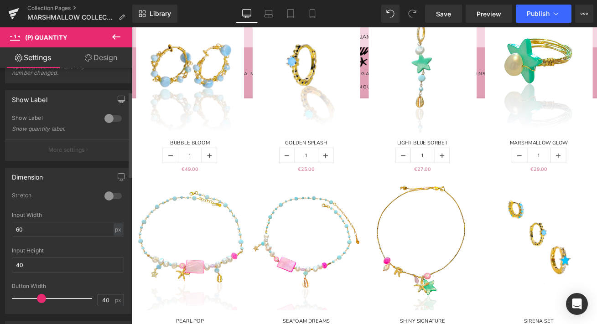
scroll to position [79, 0]
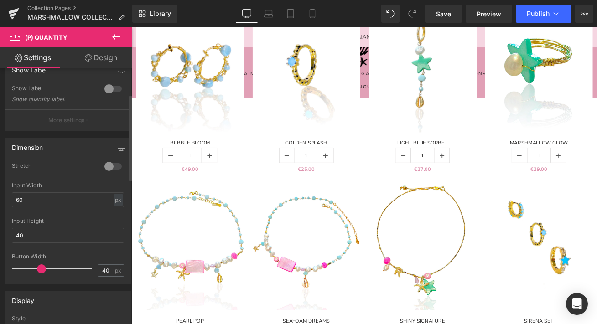
click at [77, 120] on p "More settings" at bounding box center [66, 120] width 36 height 8
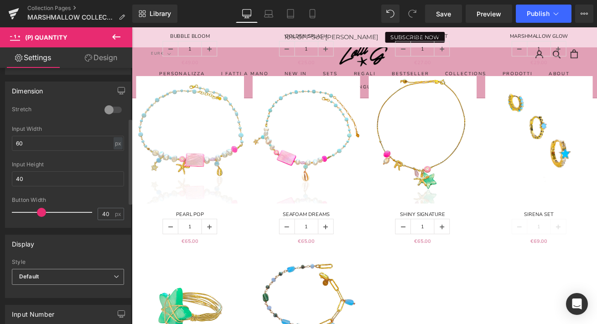
scroll to position [0, 0]
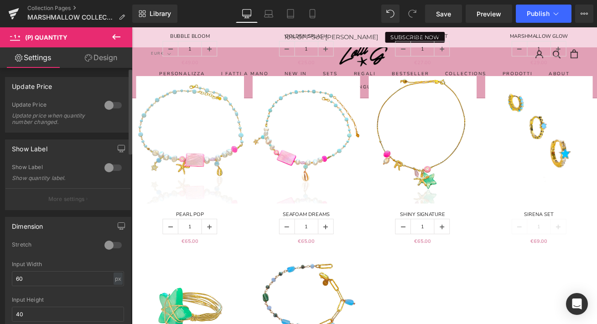
click at [113, 162] on div at bounding box center [113, 168] width 22 height 15
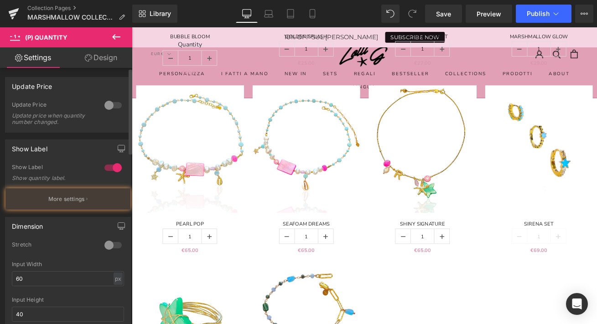
click at [115, 167] on div at bounding box center [113, 168] width 22 height 15
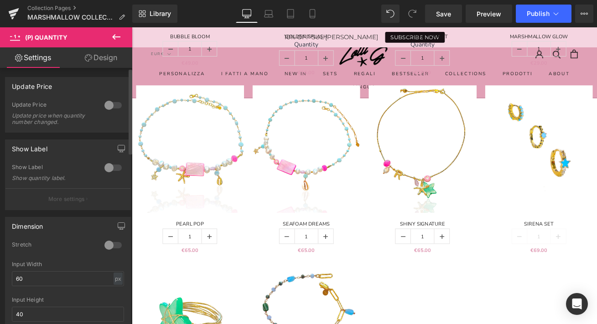
scroll to position [707, 0]
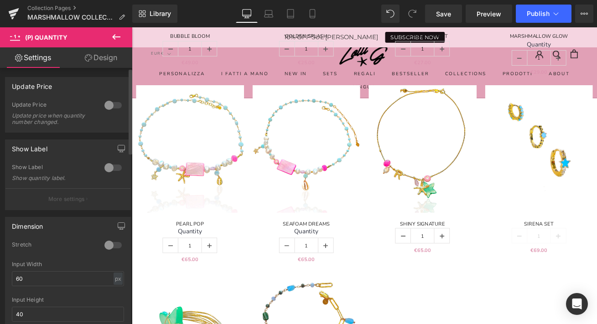
click at [100, 198] on button "More settings" at bounding box center [67, 198] width 125 height 21
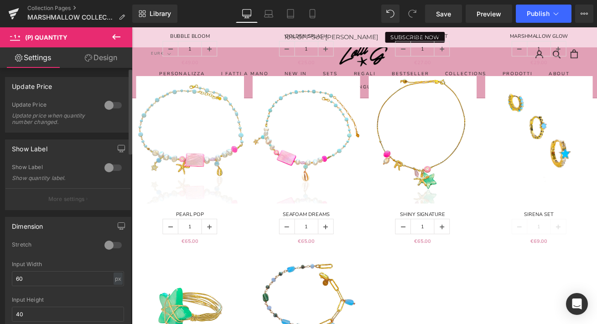
click at [117, 170] on div at bounding box center [113, 168] width 22 height 15
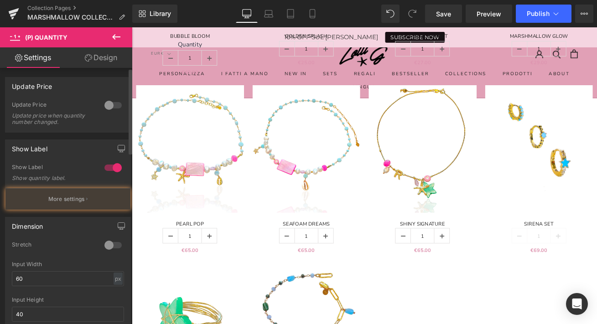
scroll to position [718, 0]
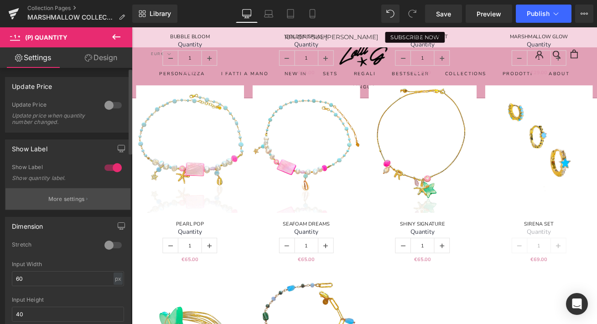
click at [102, 203] on button "More settings" at bounding box center [67, 198] width 125 height 21
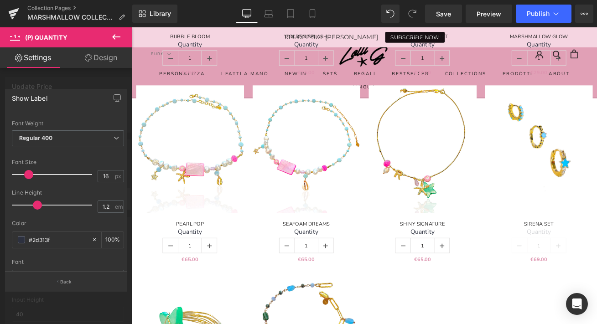
scroll to position [0, 0]
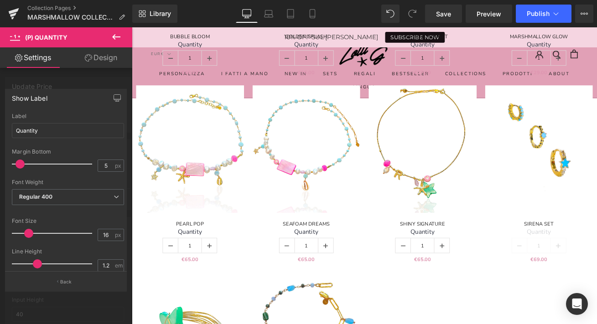
click at [25, 83] on div at bounding box center [66, 178] width 132 height 302
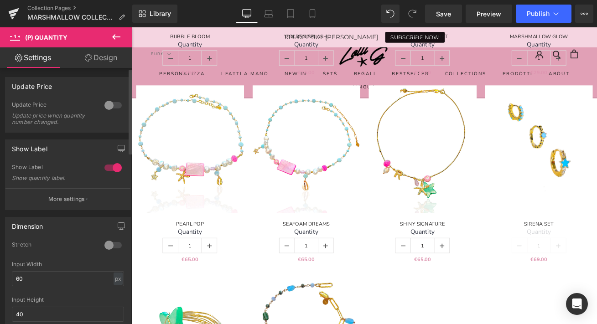
click at [113, 104] on div at bounding box center [113, 105] width 22 height 15
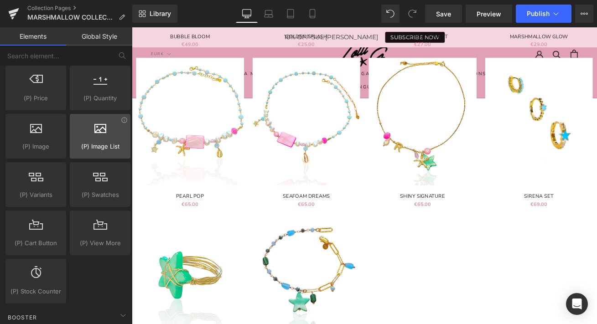
scroll to position [964, 0]
